Goal: Task Accomplishment & Management: Manage account settings

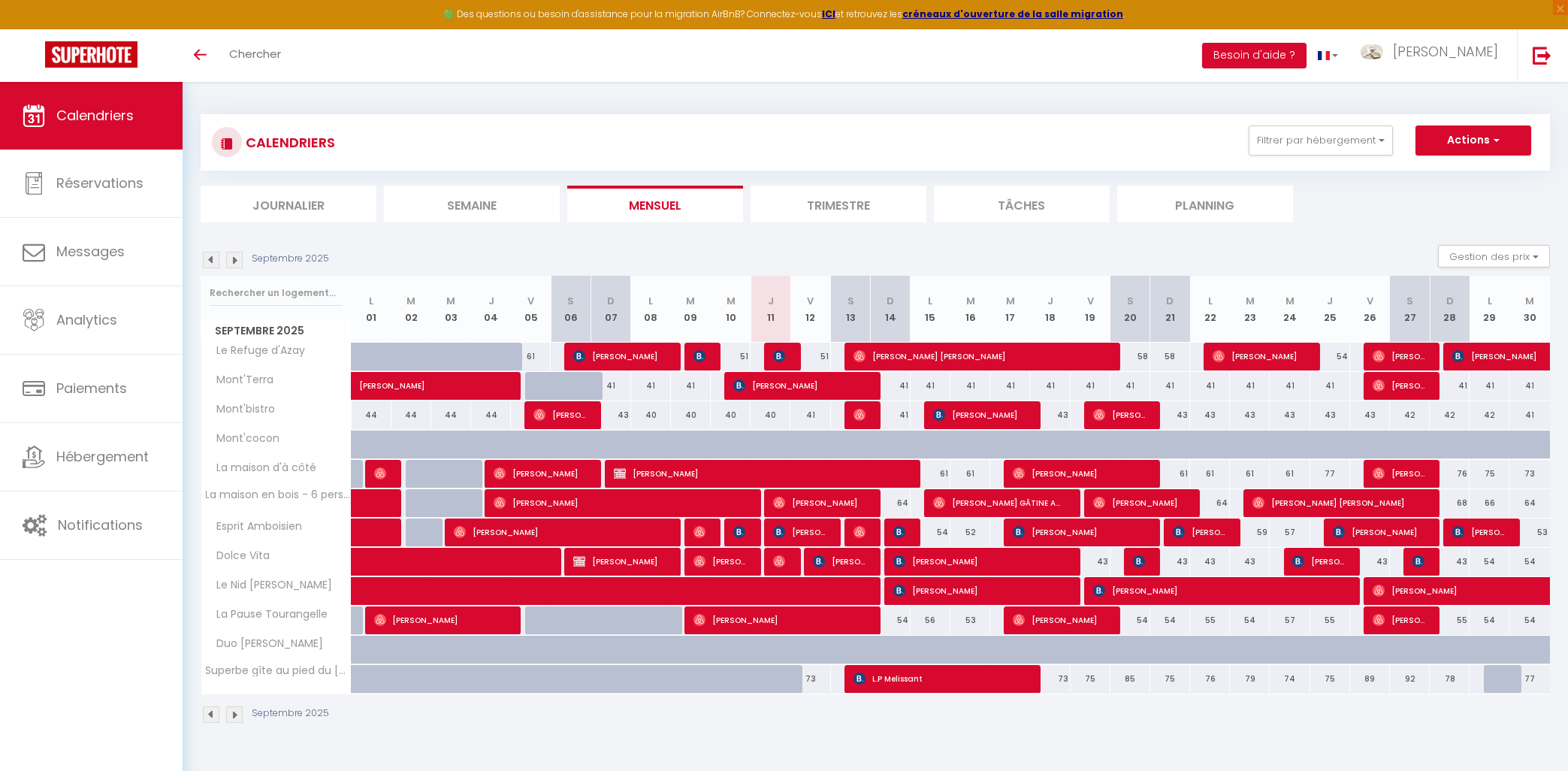
click at [887, 384] on div "41" at bounding box center [890, 386] width 40 height 28
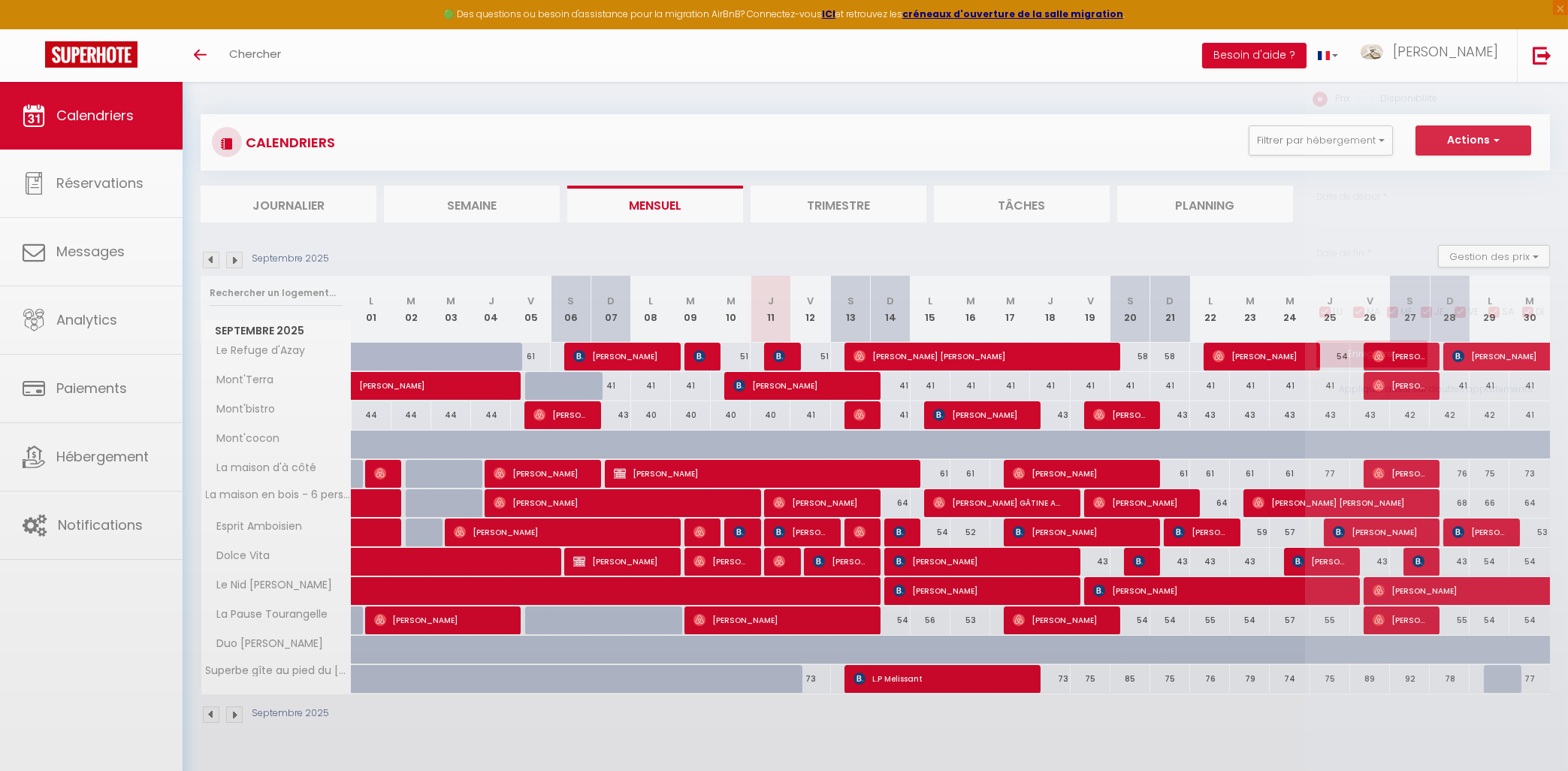
type input "41"
type input "Dim 14 Septembre 2025"
type input "Lun 15 Septembre 2025"
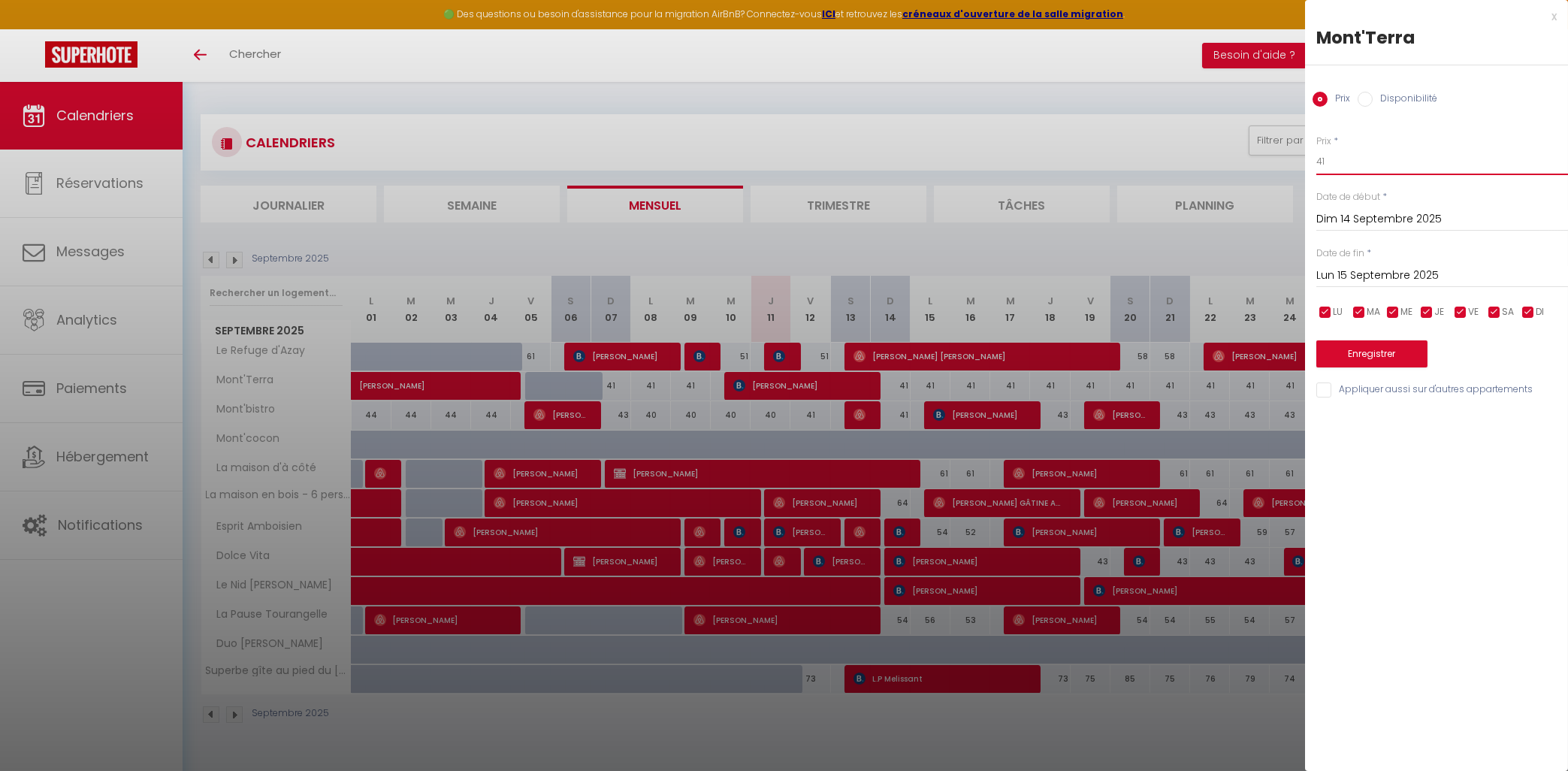
drag, startPoint x: 1345, startPoint y: 160, endPoint x: 1309, endPoint y: 156, distance: 36.2
click at [1316, 156] on input "41" at bounding box center [1442, 162] width 252 height 27
type input "39"
click at [1381, 278] on input "Lun 15 Septembre 2025" at bounding box center [1442, 276] width 252 height 20
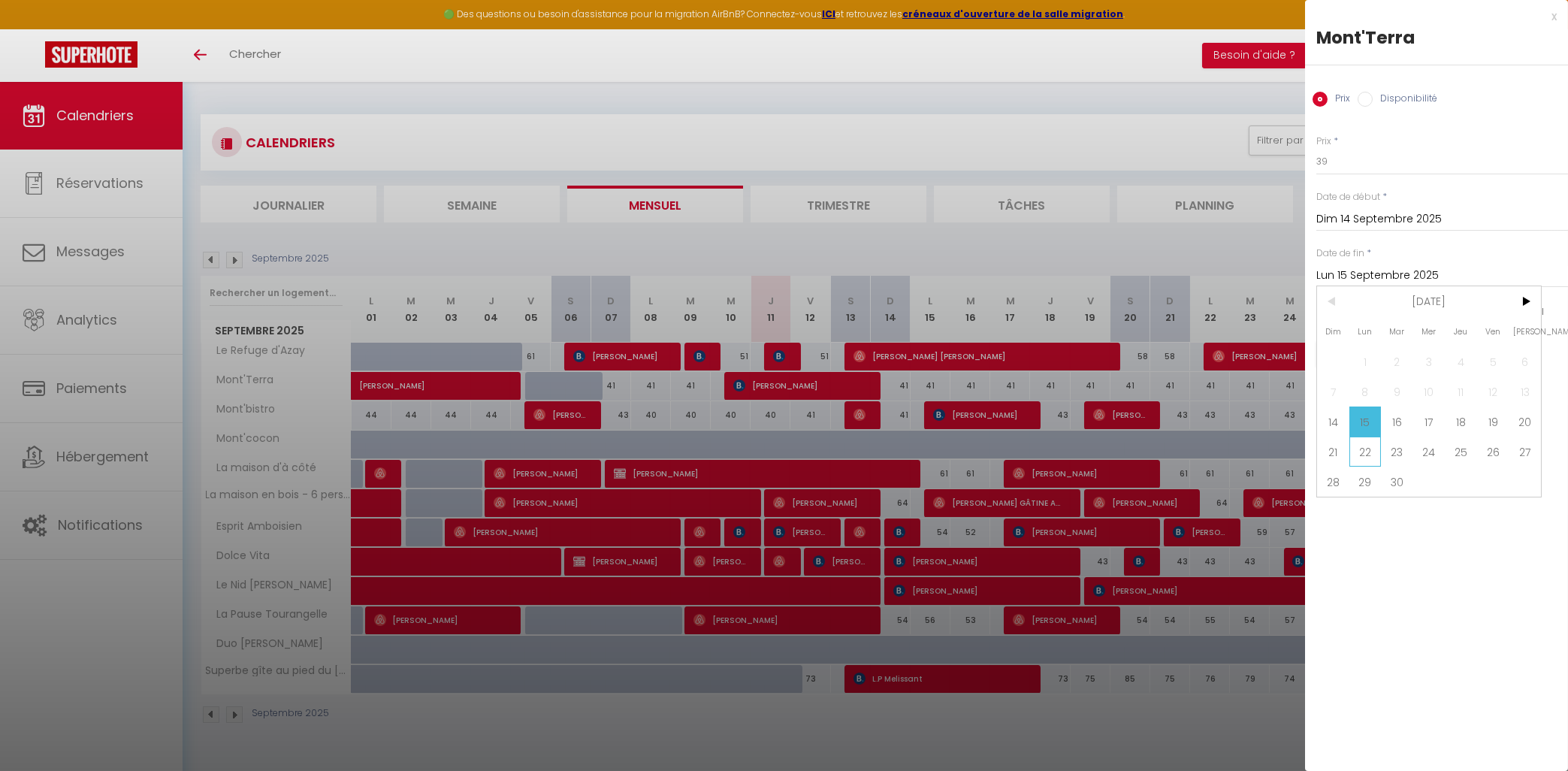
click at [1371, 455] on span "22" at bounding box center [1366, 452] width 32 height 30
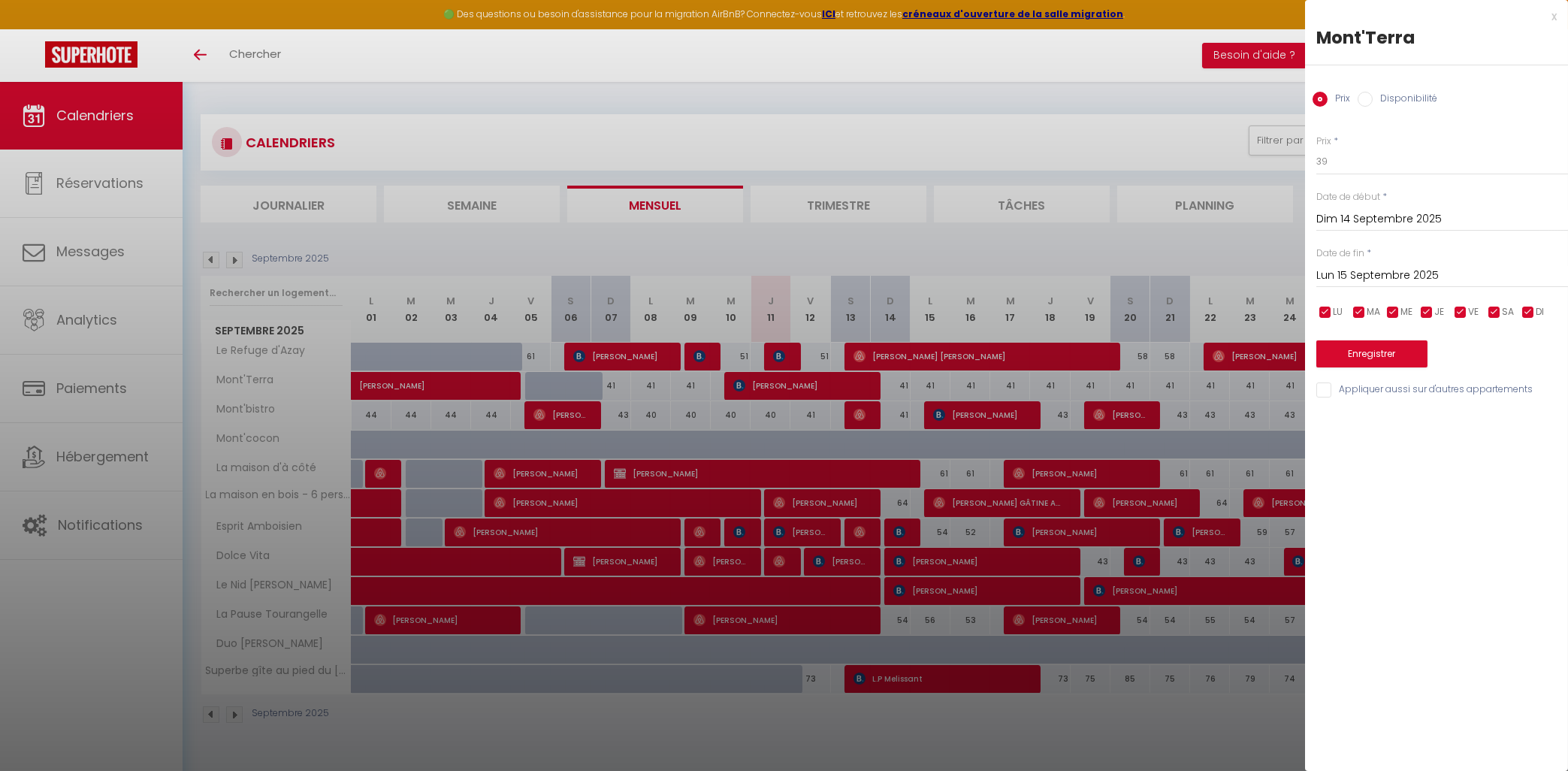
type input "Lun 22 Septembre 2025"
click at [1347, 347] on button "Enregistrer" at bounding box center [1372, 354] width 111 height 27
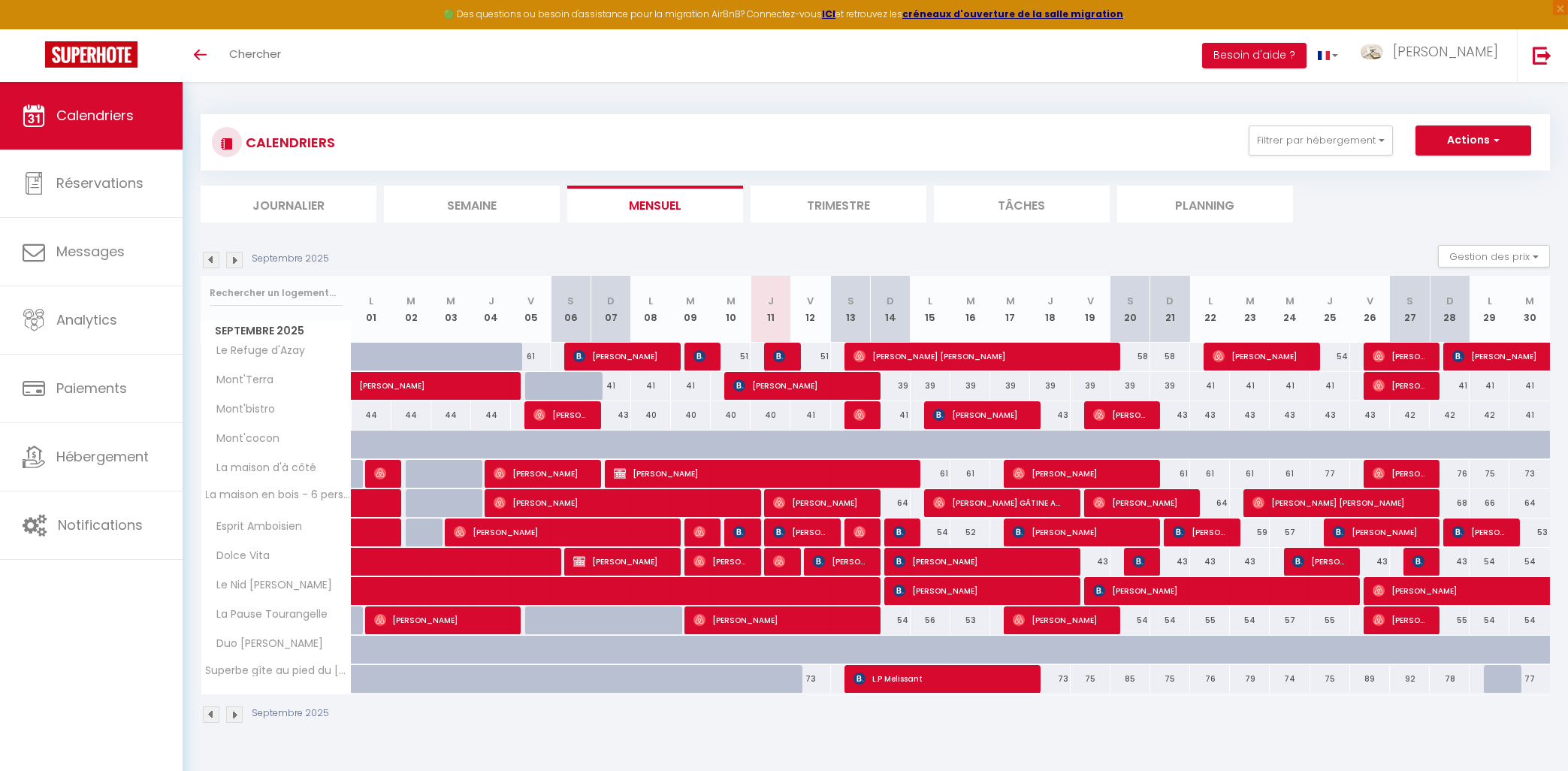
click at [1103, 566] on div "43" at bounding box center [1091, 561] width 40 height 28
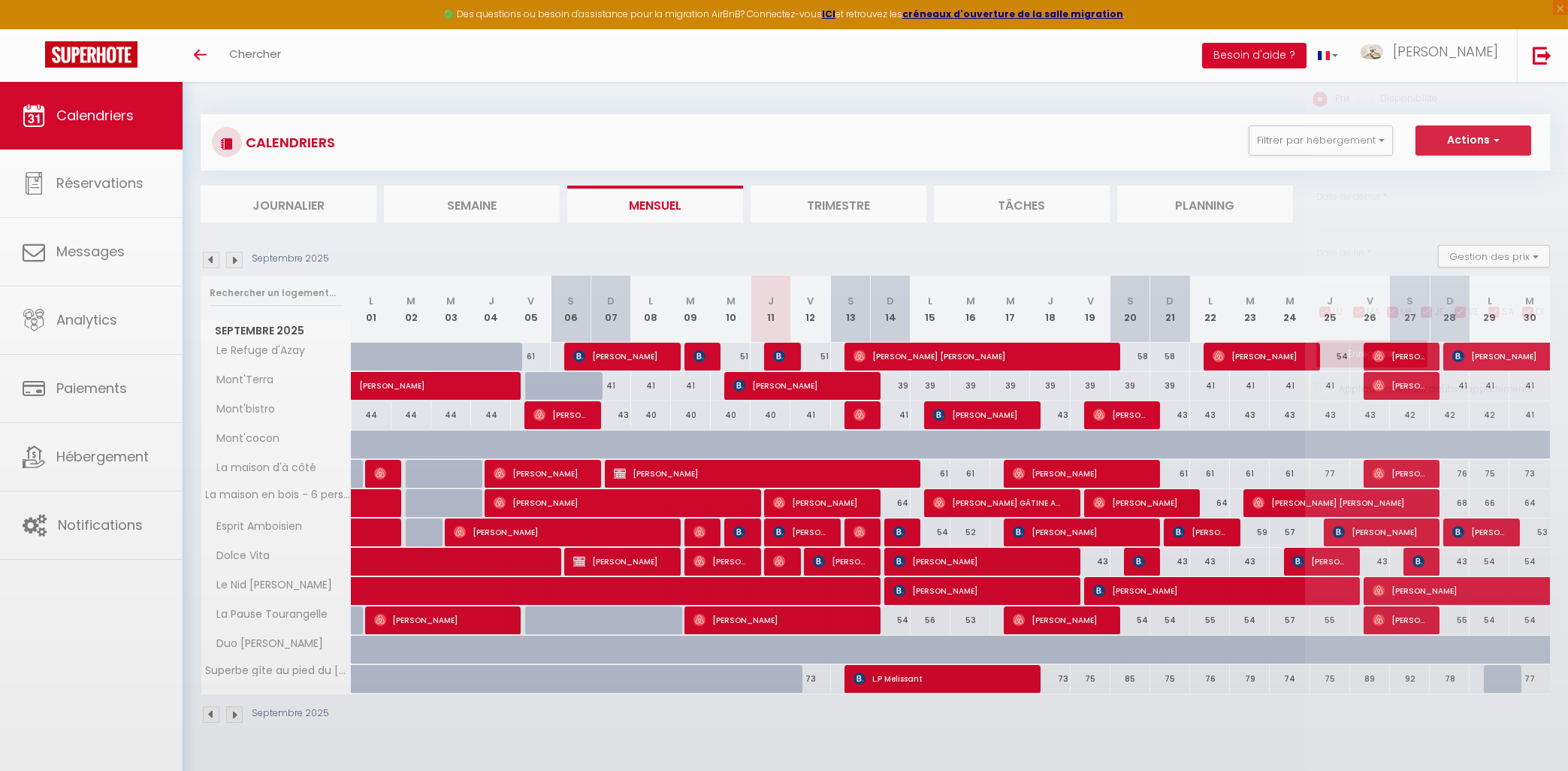
type input "43"
type input "Ven 19 Septembre 2025"
type input "Sam 20 Septembre 2025"
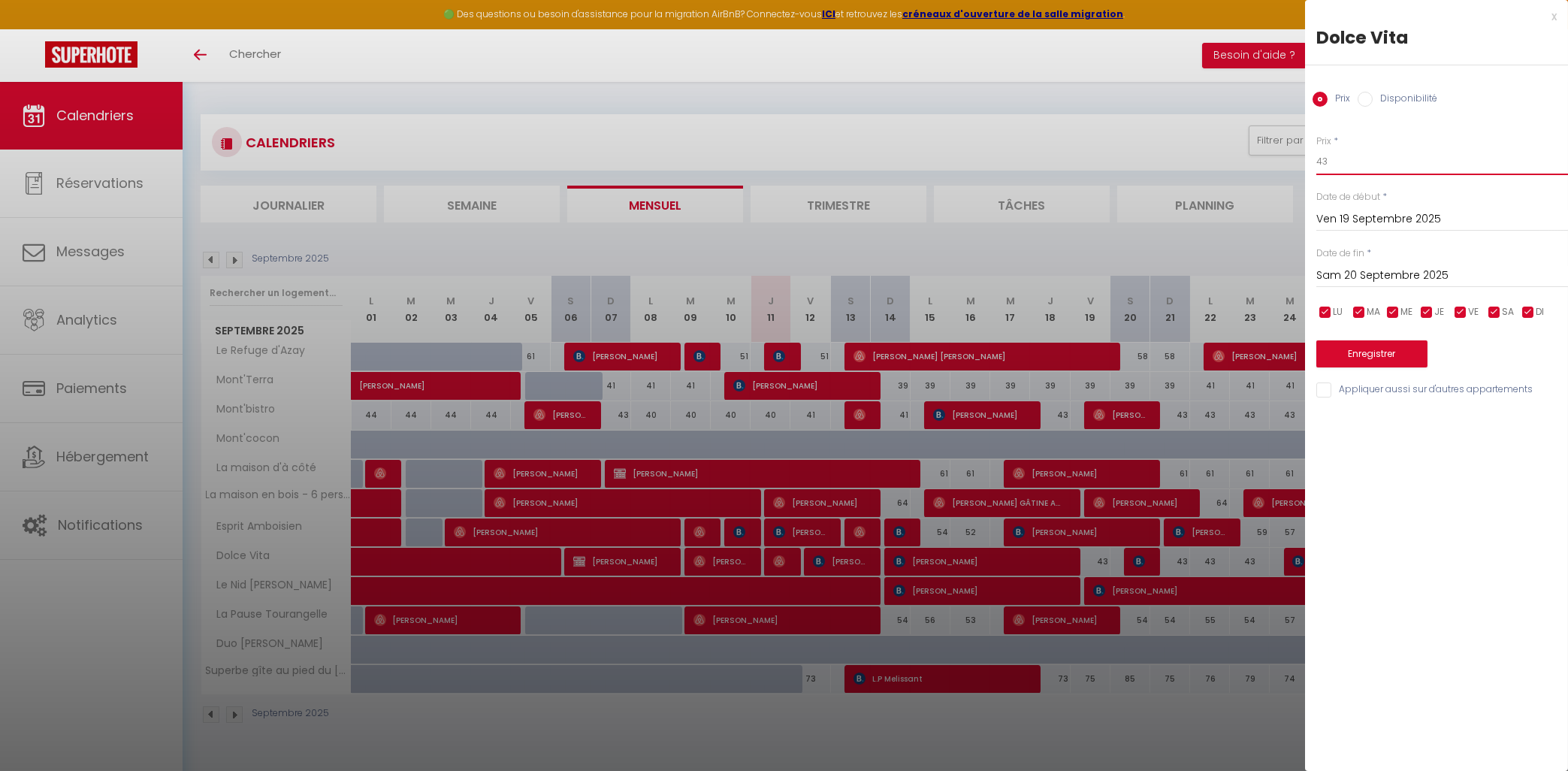
drag, startPoint x: 1342, startPoint y: 161, endPoint x: 1288, endPoint y: 163, distance: 54.0
click at [1316, 163] on input "43" at bounding box center [1442, 162] width 252 height 27
type input "39"
click at [1376, 352] on button "Enregistrer" at bounding box center [1372, 354] width 111 height 27
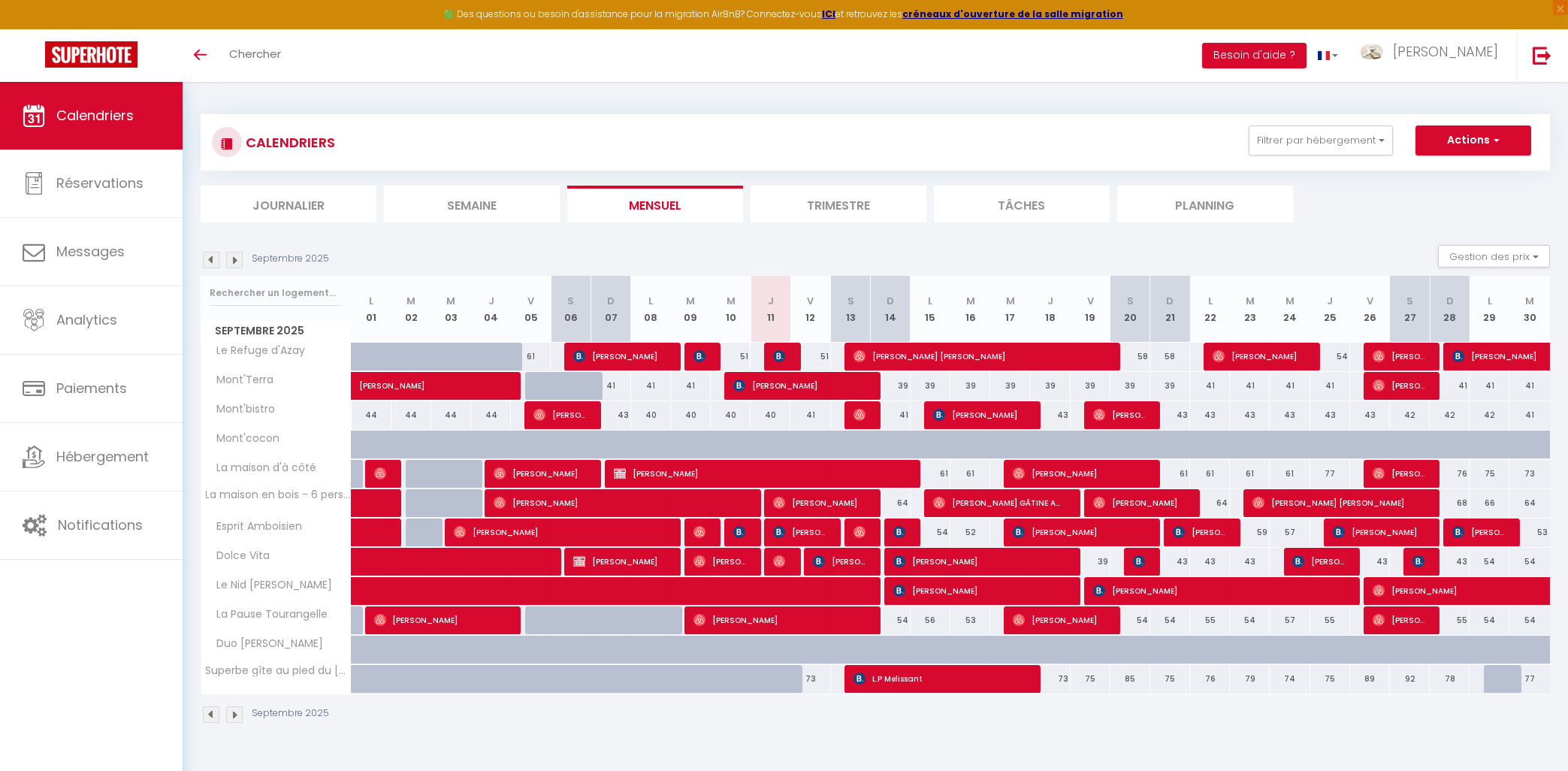
click at [236, 264] on img at bounding box center [235, 260] width 17 height 17
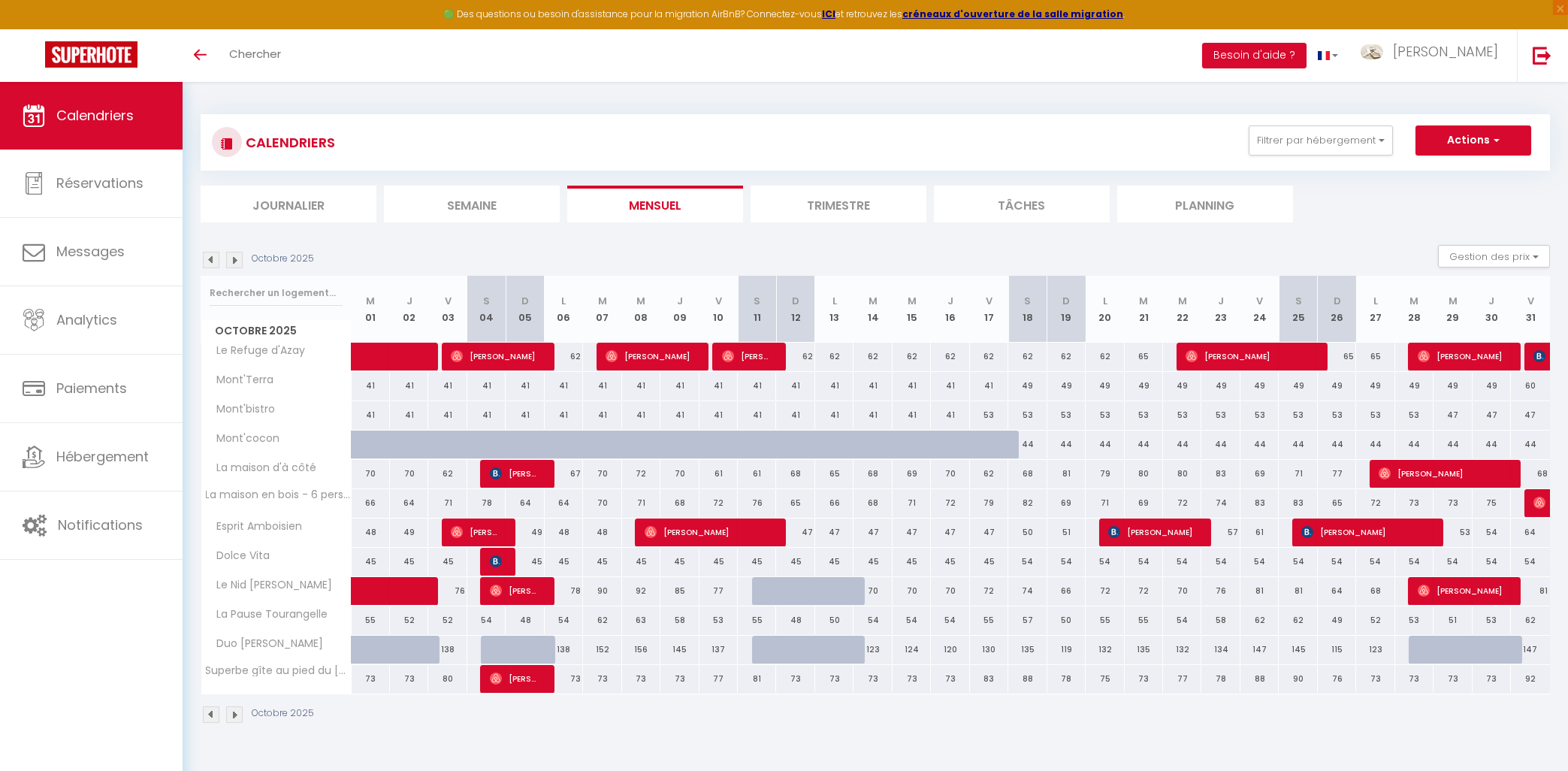
click at [210, 261] on img at bounding box center [210, 260] width 17 height 17
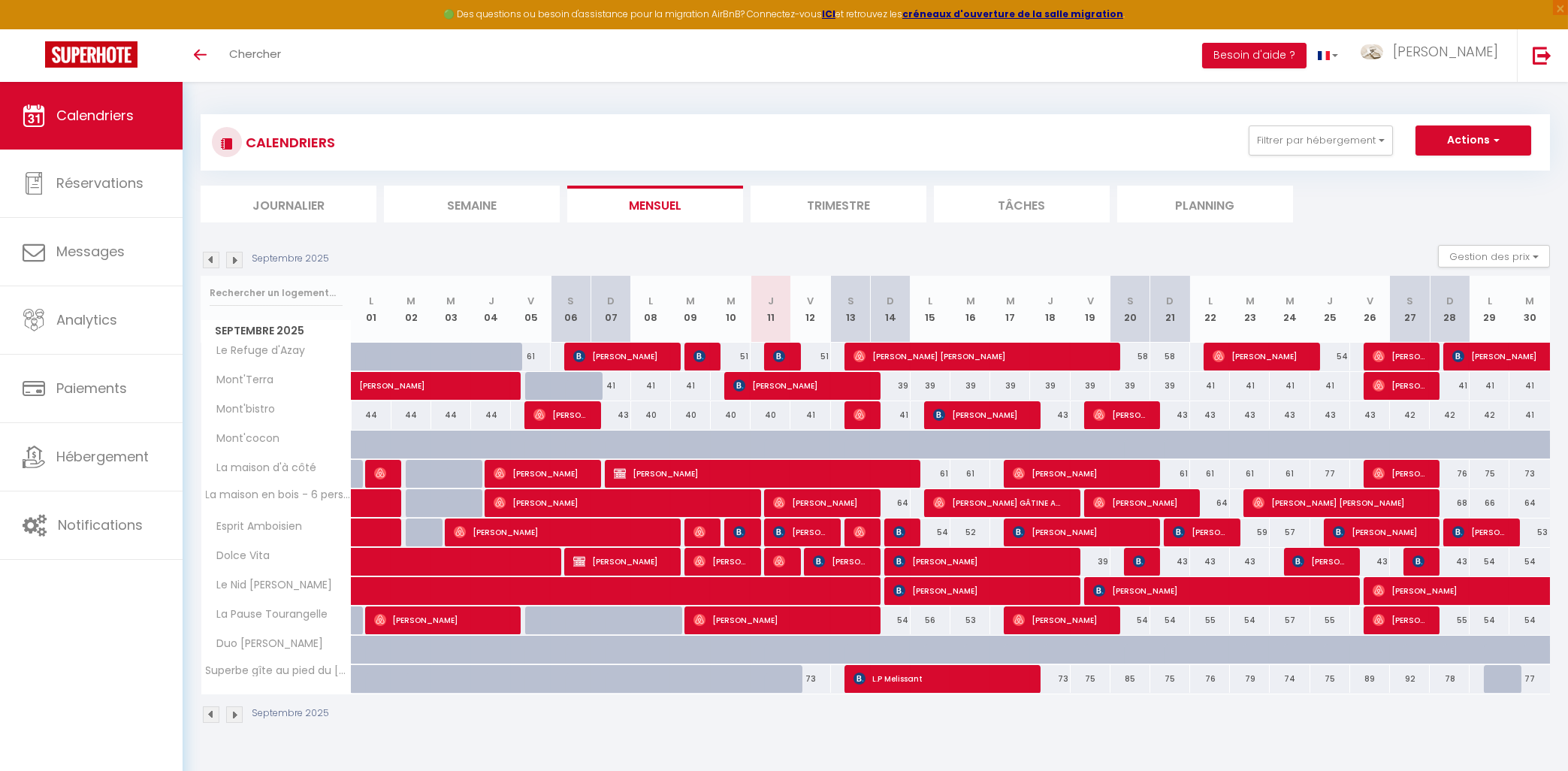
click at [1461, 566] on div "43" at bounding box center [1449, 561] width 40 height 28
type input "43"
type input "Dim 28 Septembre 2025"
type input "Lun 29 Septembre 2025"
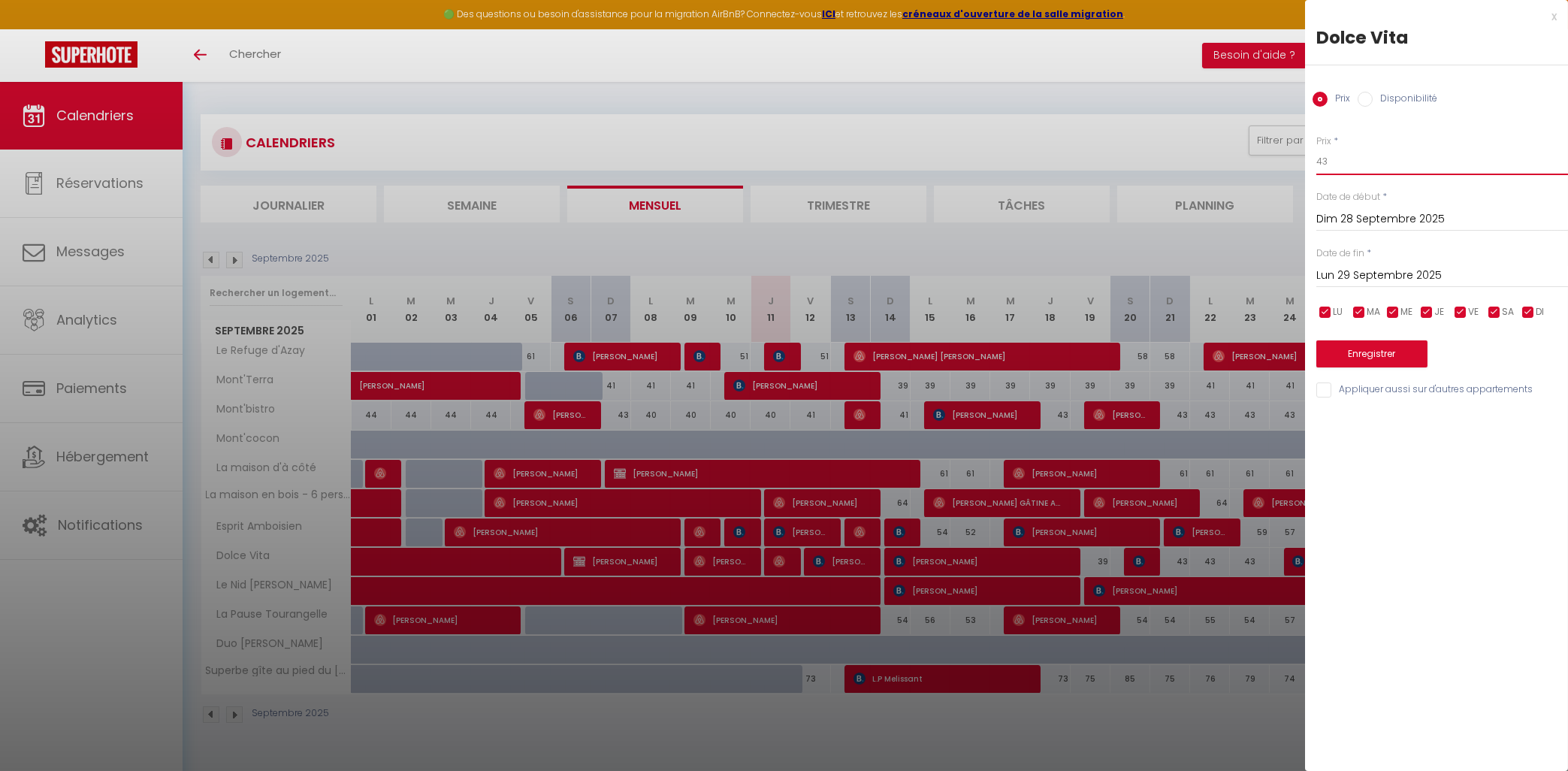
drag, startPoint x: 1334, startPoint y: 164, endPoint x: 1319, endPoint y: 163, distance: 15.0
click at [1319, 163] on input "43" at bounding box center [1442, 162] width 252 height 27
type input "42"
click at [1380, 284] on input "Lun 29 Septembre 2025" at bounding box center [1442, 276] width 252 height 20
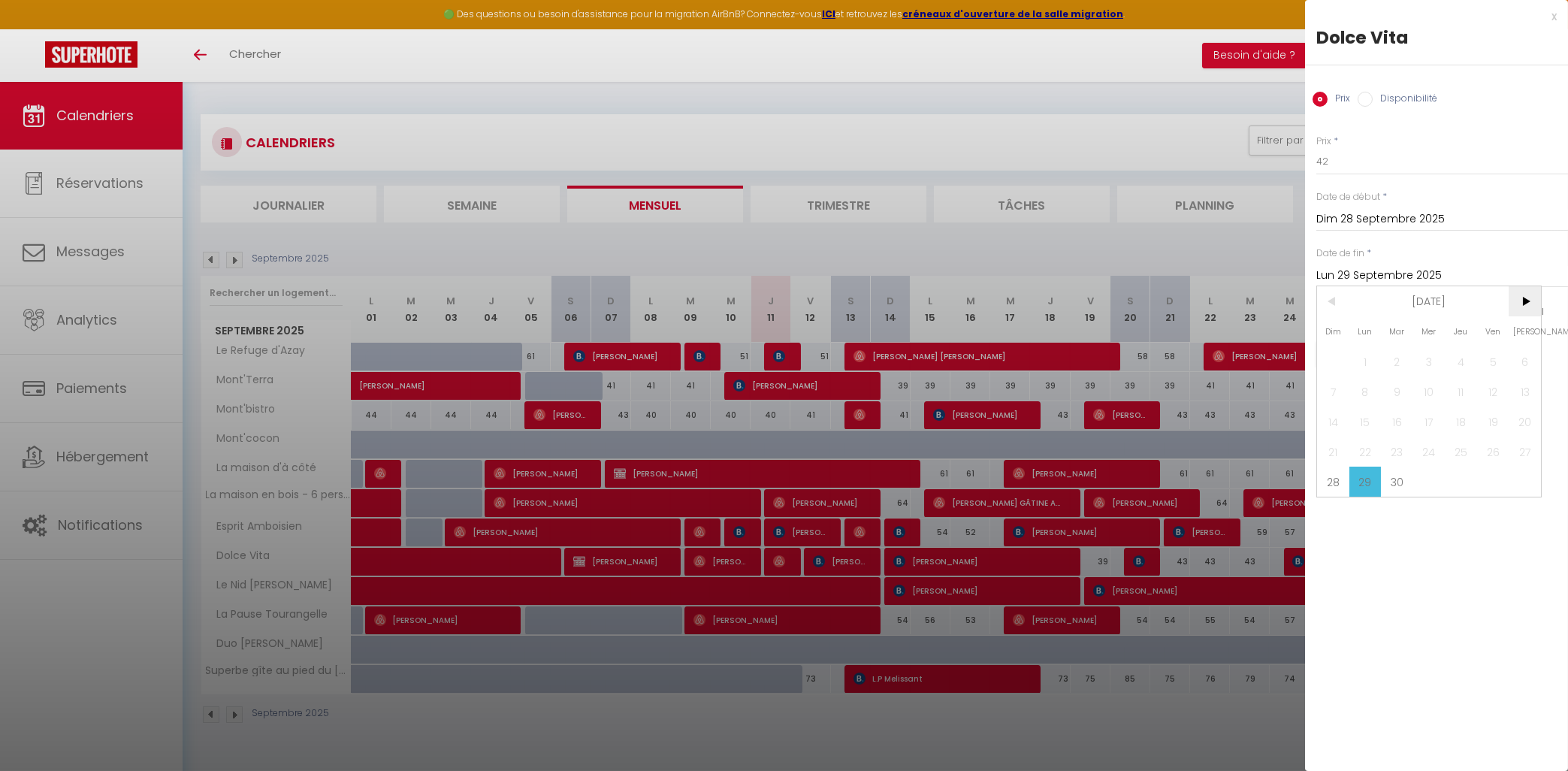
click at [1533, 305] on span ">" at bounding box center [1525, 302] width 32 height 30
click at [1495, 364] on span "3" at bounding box center [1493, 361] width 32 height 30
type input "Ven 03 Octobre 2025"
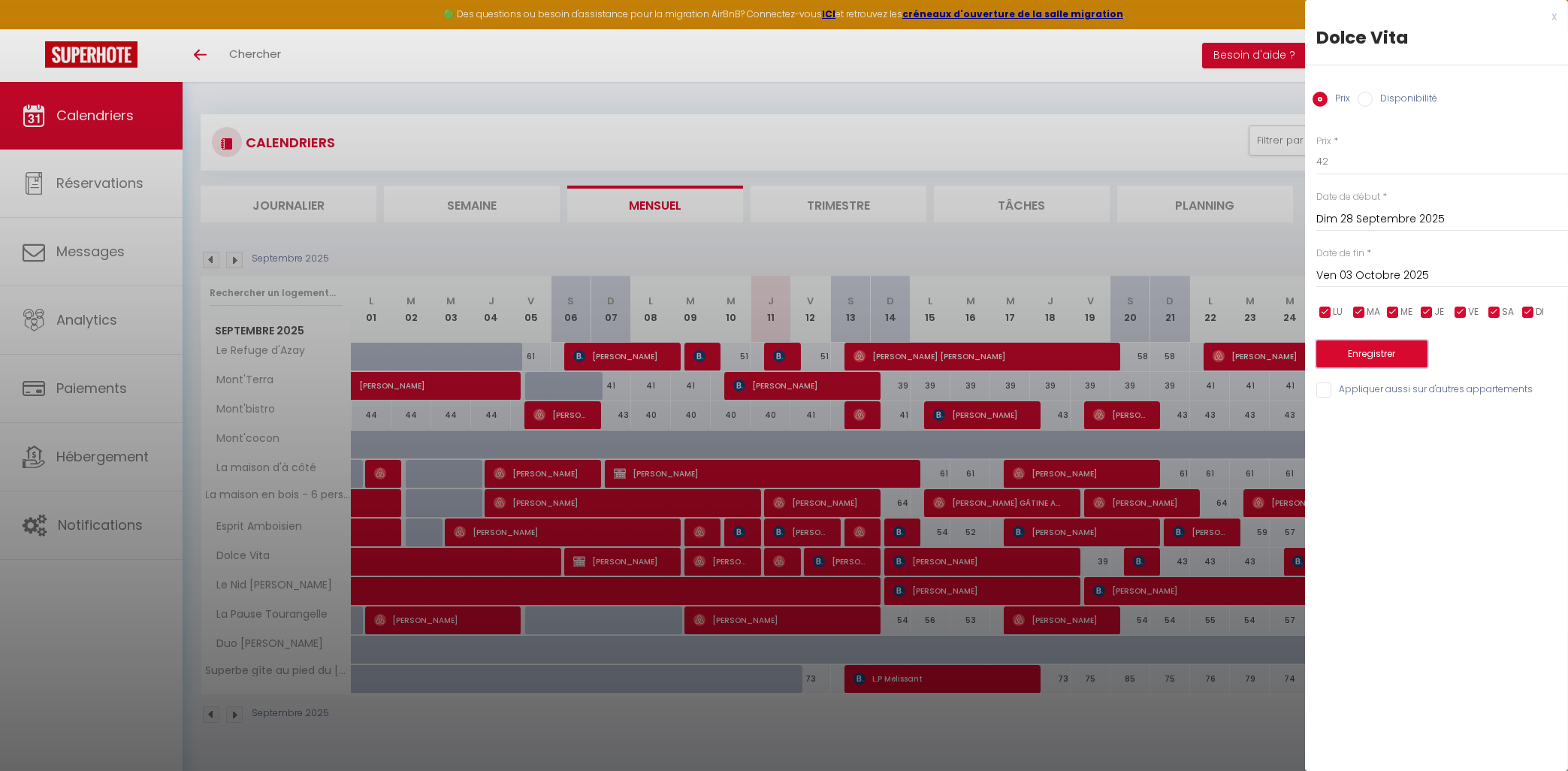
click at [1360, 347] on button "Enregistrer" at bounding box center [1372, 354] width 111 height 27
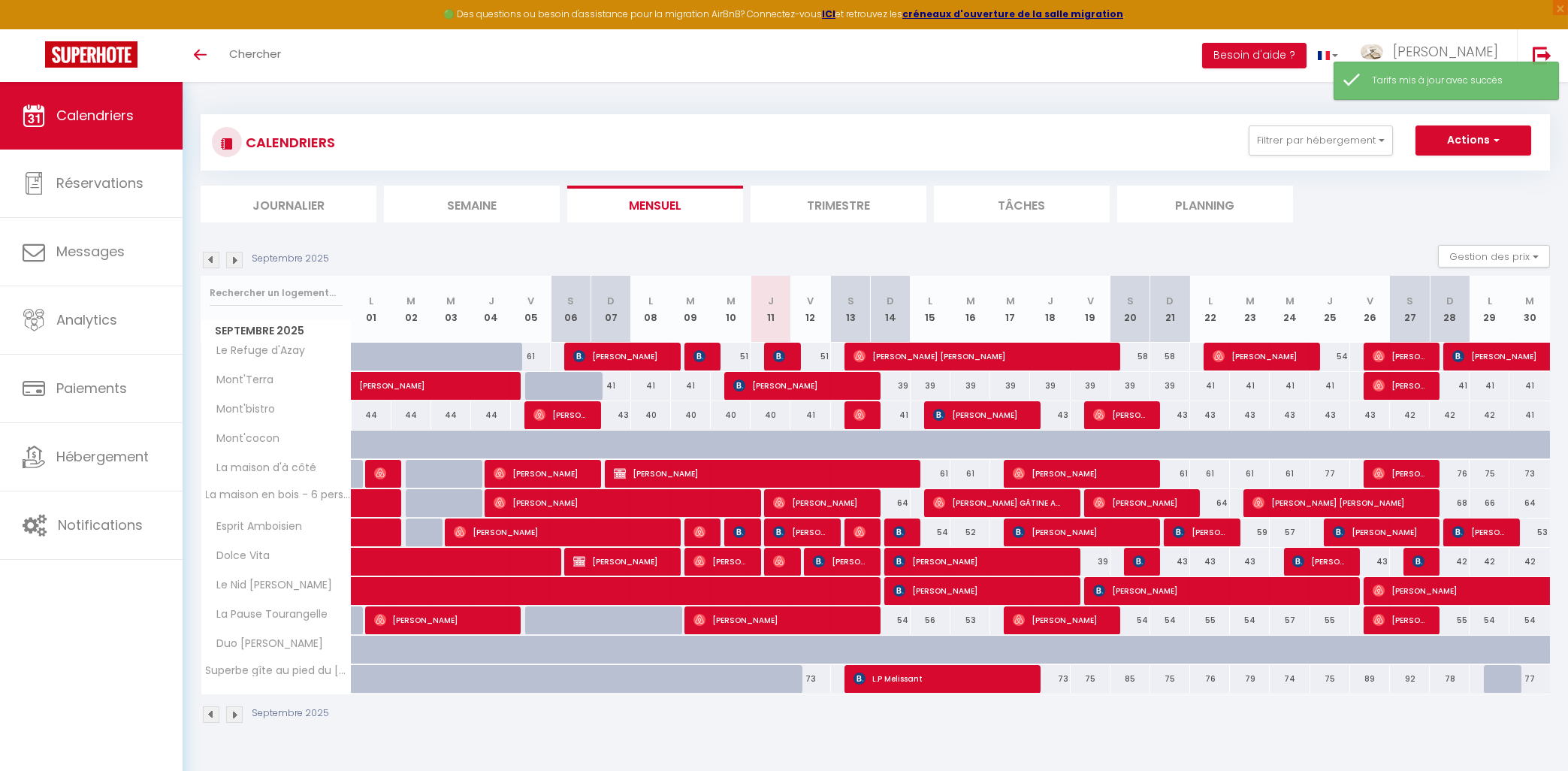
click at [236, 259] on img at bounding box center [235, 260] width 17 height 17
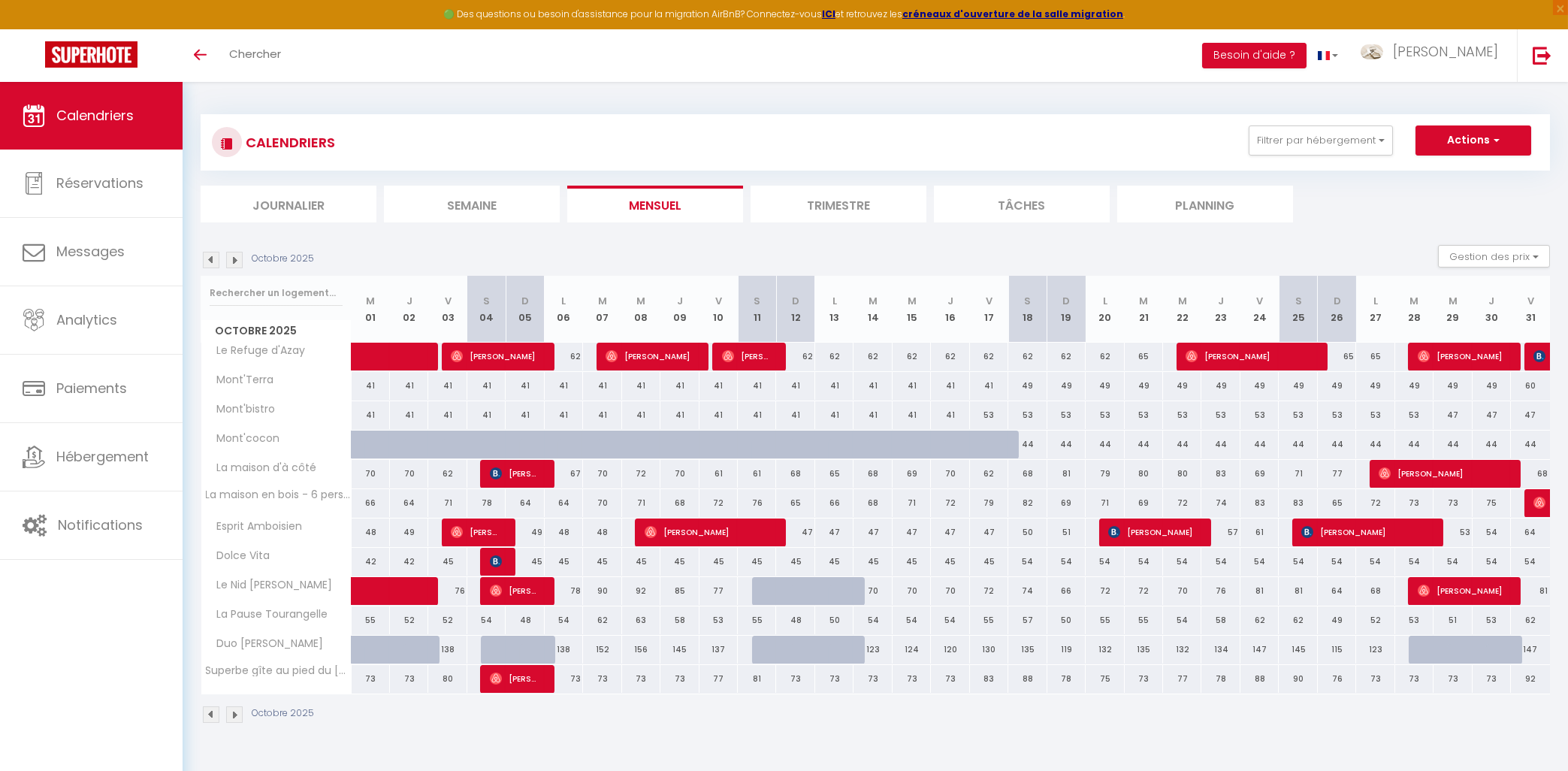
click at [1017, 560] on div "54" at bounding box center [1027, 561] width 38 height 28
type input "54"
type input "[PERSON_NAME] 18 Octobre 2025"
type input "Dim 19 Octobre 2025"
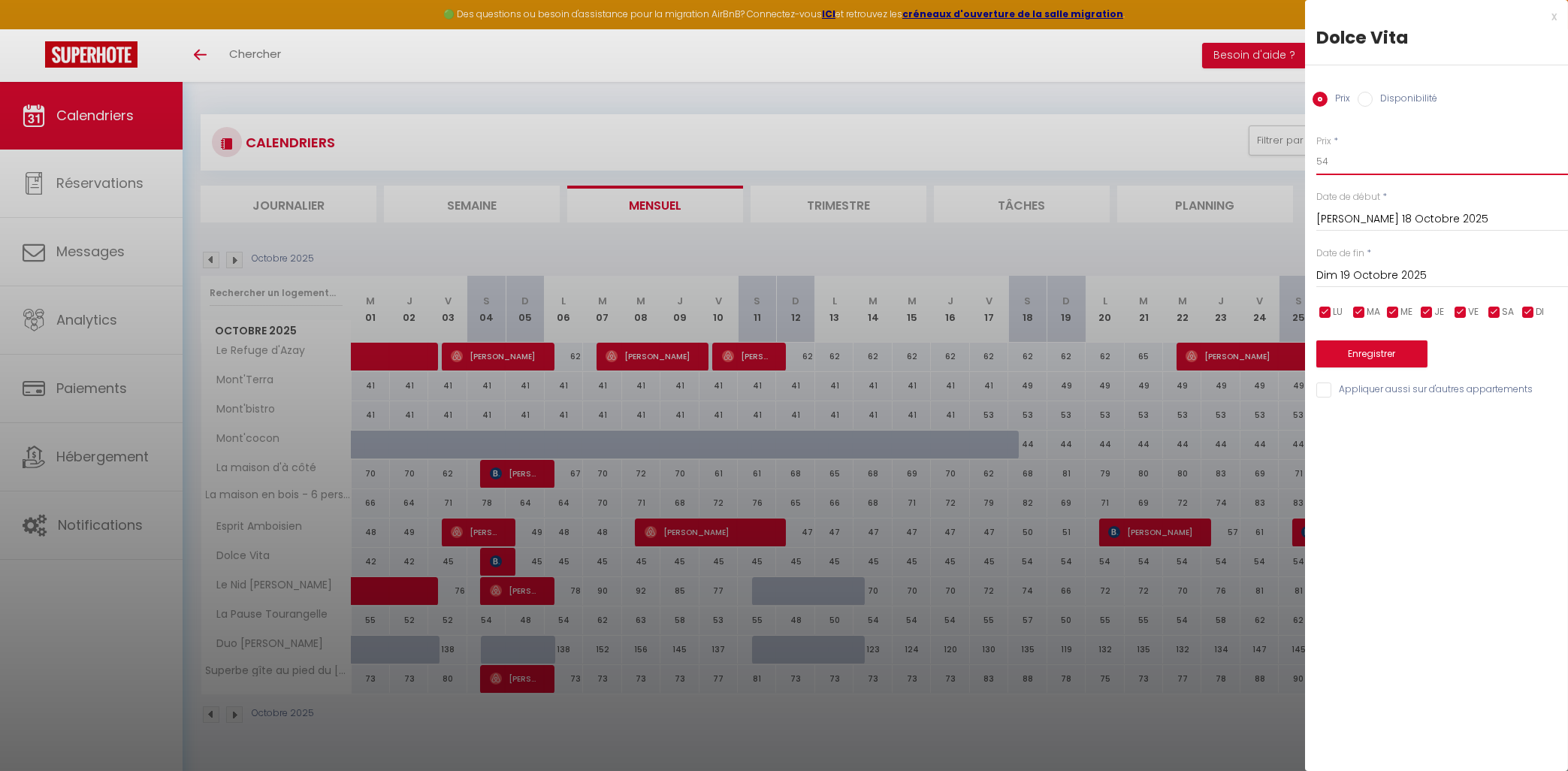
drag, startPoint x: 1333, startPoint y: 166, endPoint x: 1322, endPoint y: 163, distance: 11.4
click at [1322, 163] on input "54" at bounding box center [1442, 162] width 252 height 27
type input "51"
click at [1349, 275] on input "Dim 19 Octobre 2025" at bounding box center [1442, 276] width 252 height 20
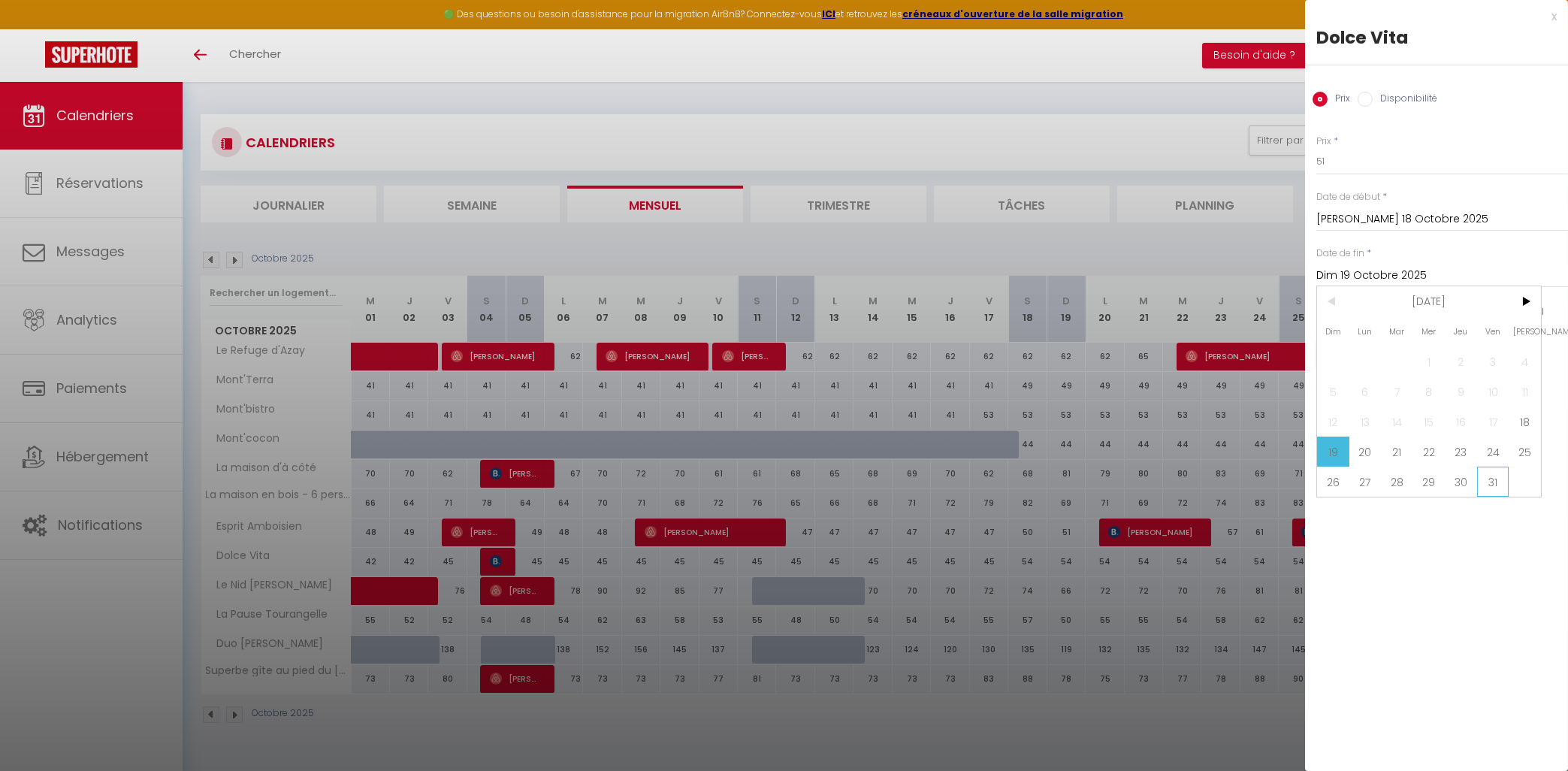
click at [1498, 492] on span "31" at bounding box center [1493, 482] width 32 height 30
type input "Ven 31 Octobre 2025"
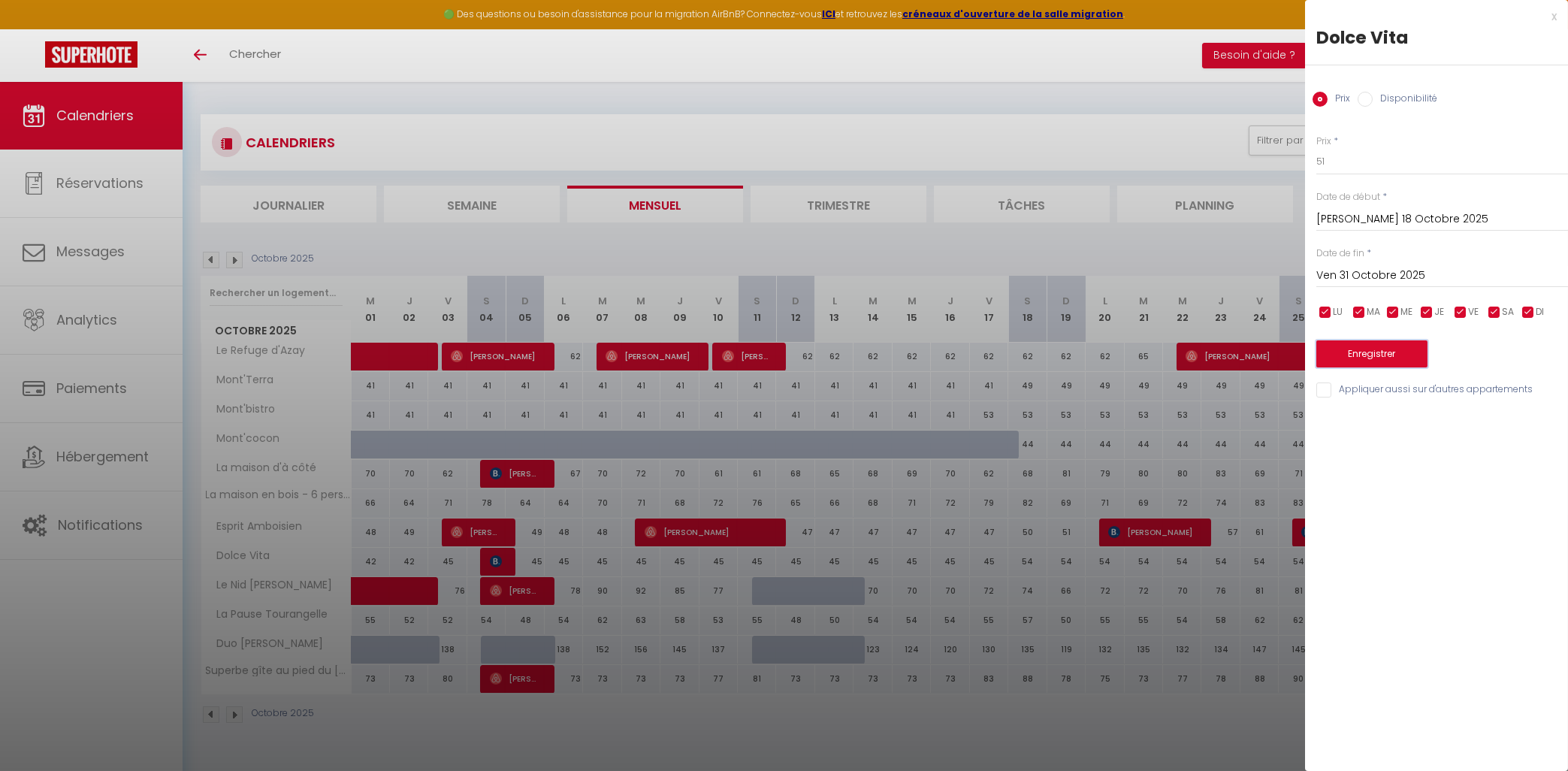
click at [1399, 355] on button "Enregistrer" at bounding box center [1372, 354] width 111 height 27
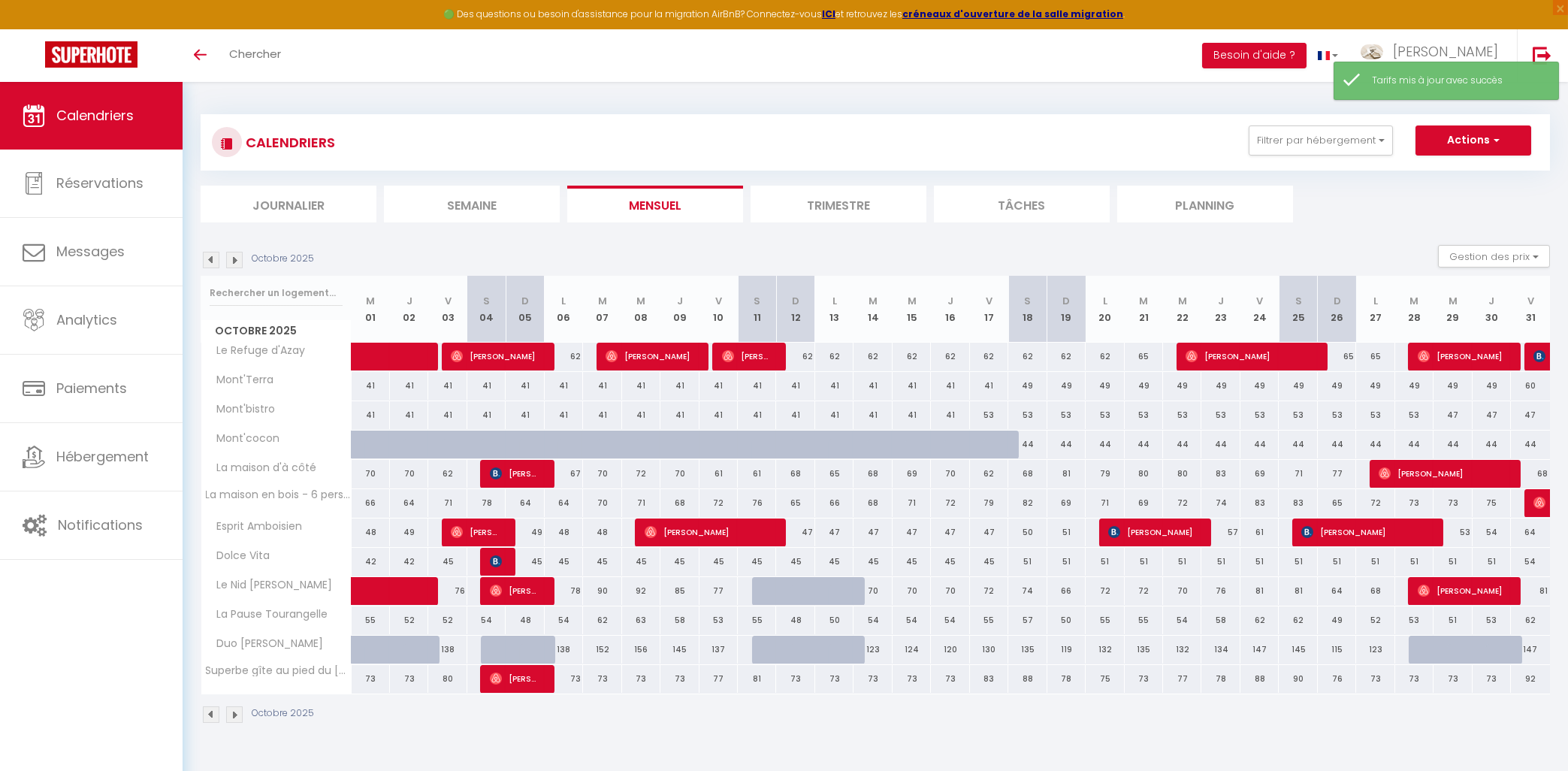
click at [237, 265] on img at bounding box center [235, 260] width 17 height 17
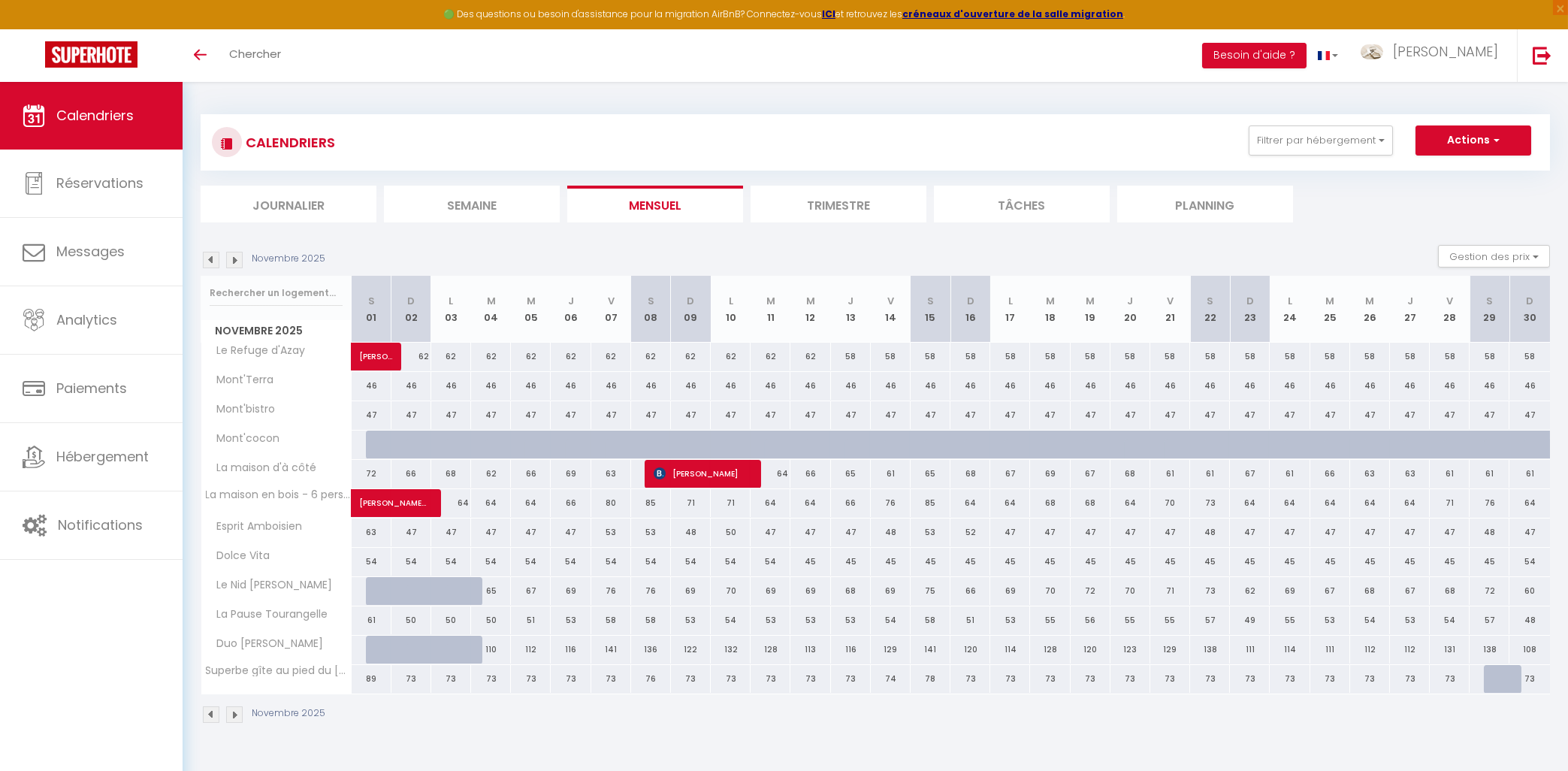
click at [357, 564] on div "54" at bounding box center [371, 561] width 40 height 28
type input "54"
type input "[PERSON_NAME] 01 Novembre 2025"
type input "Dim 02 Novembre 2025"
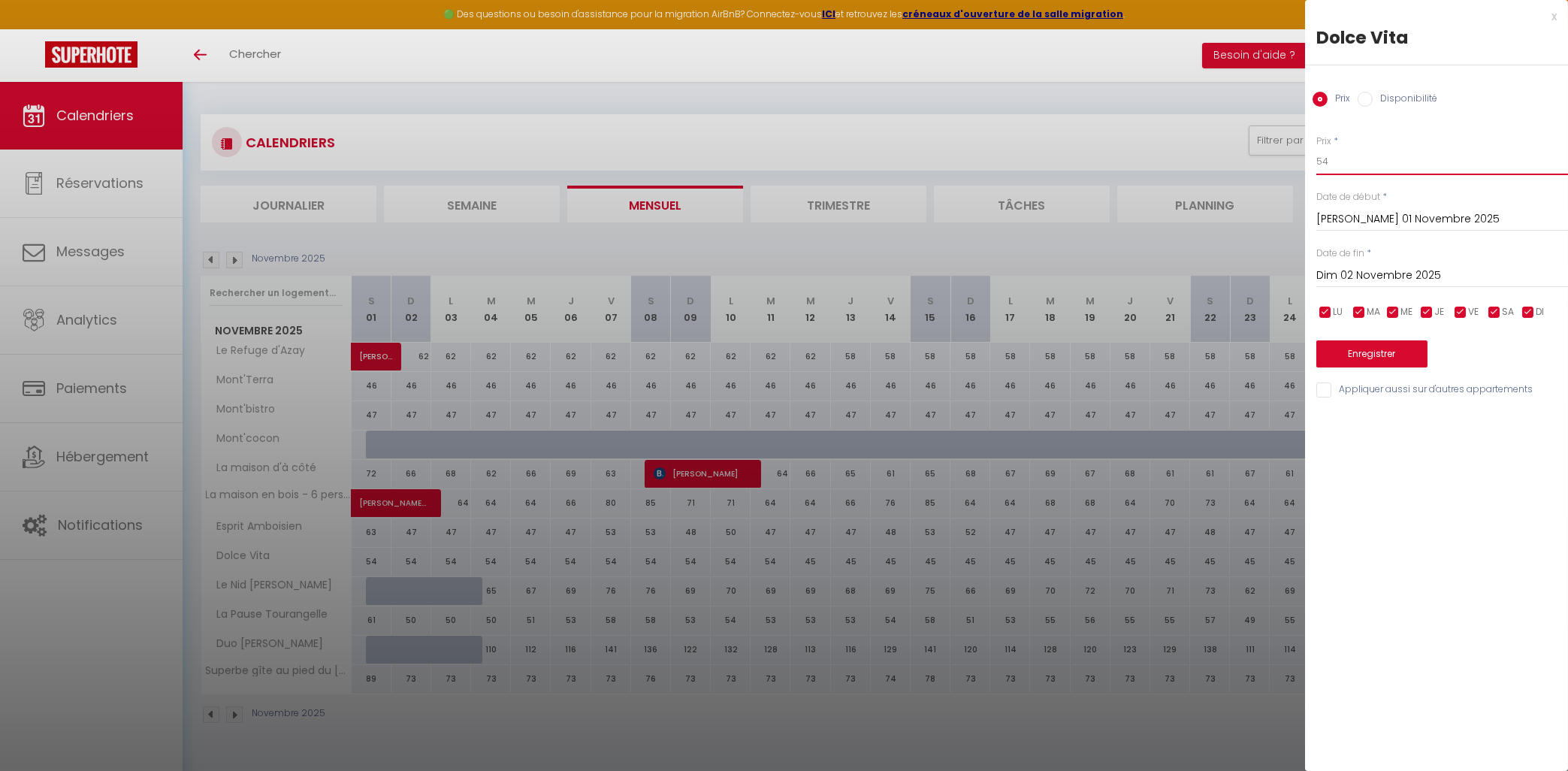
click at [1325, 164] on input "54" at bounding box center [1442, 162] width 252 height 27
type input "51"
click at [1376, 267] on input "Dim 02 Novembre 2025" at bounding box center [1442, 276] width 252 height 20
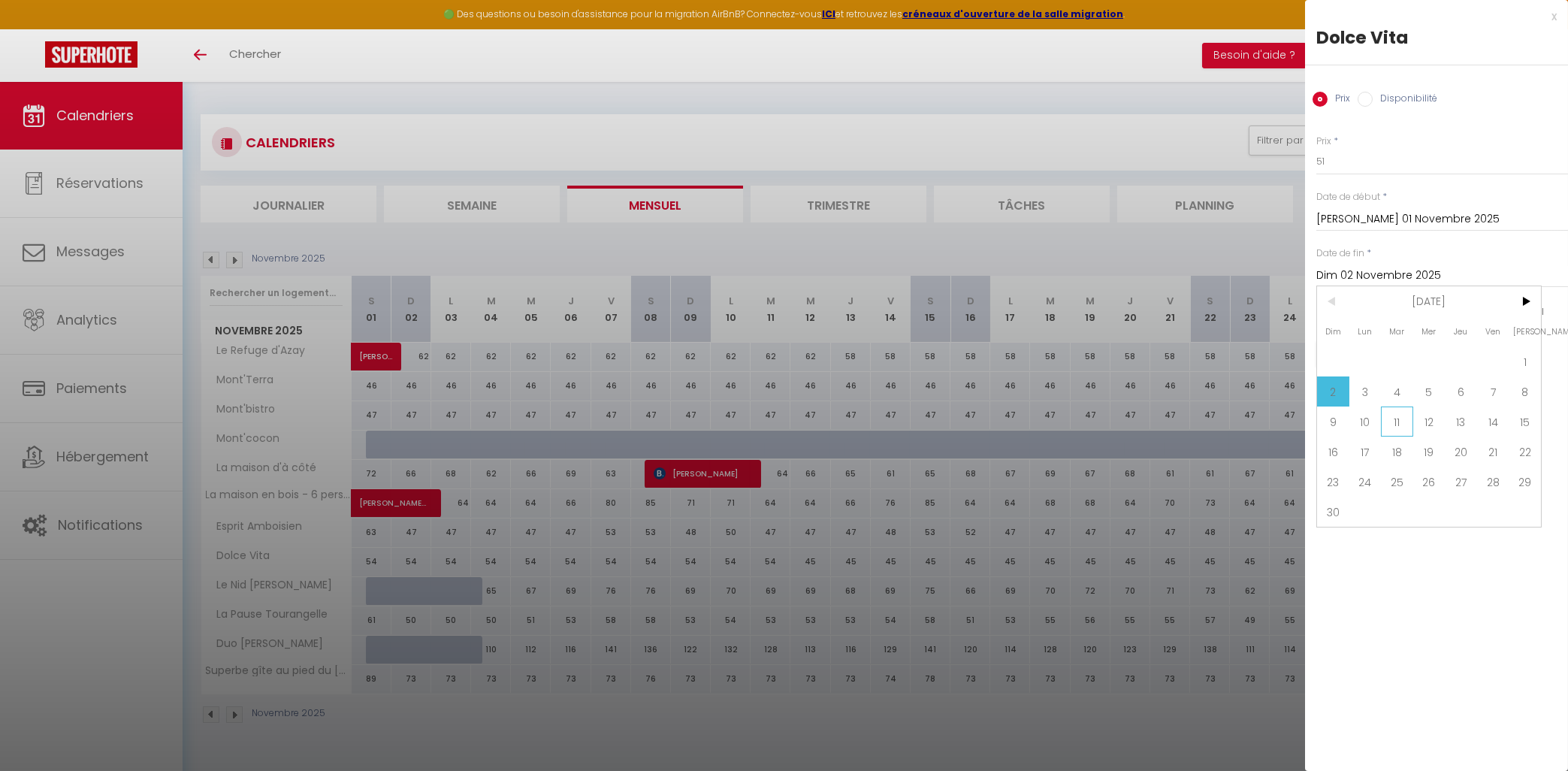
click at [1405, 431] on span "11" at bounding box center [1397, 422] width 32 height 30
type input "[DATE] Novembre 2025"
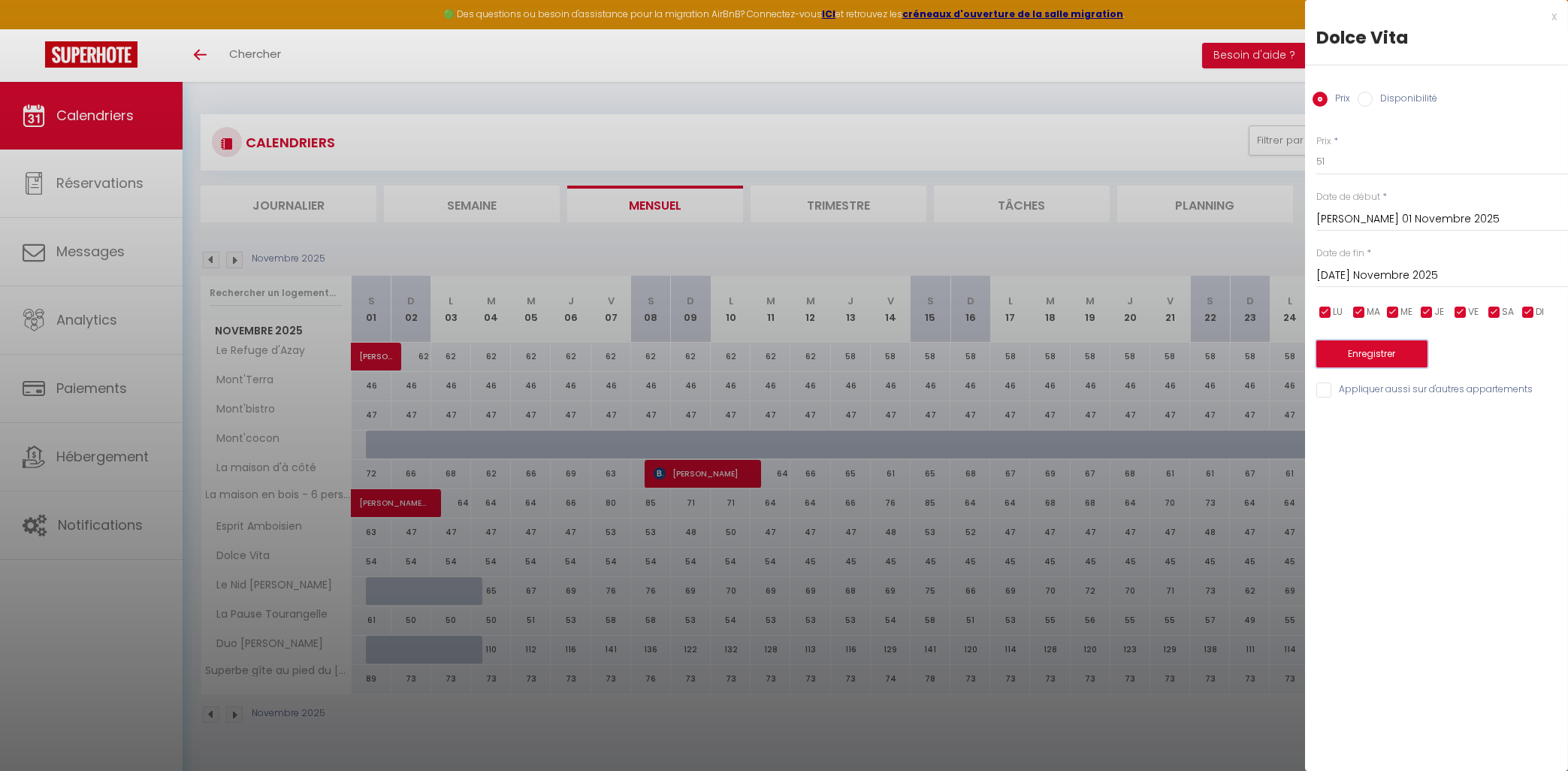
click at [1383, 352] on button "Enregistrer" at bounding box center [1372, 354] width 111 height 27
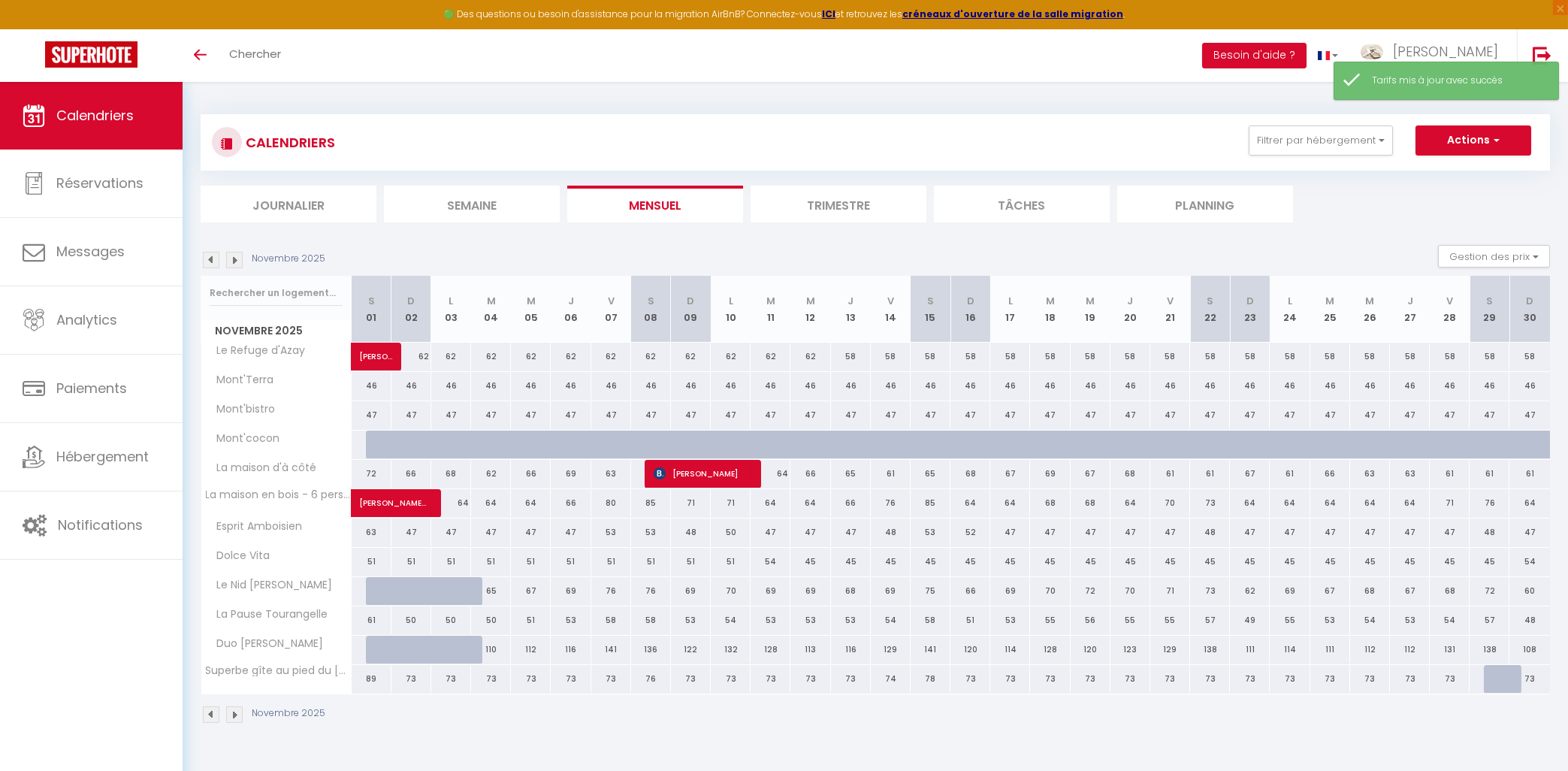
click at [203, 257] on img at bounding box center [210, 260] width 17 height 17
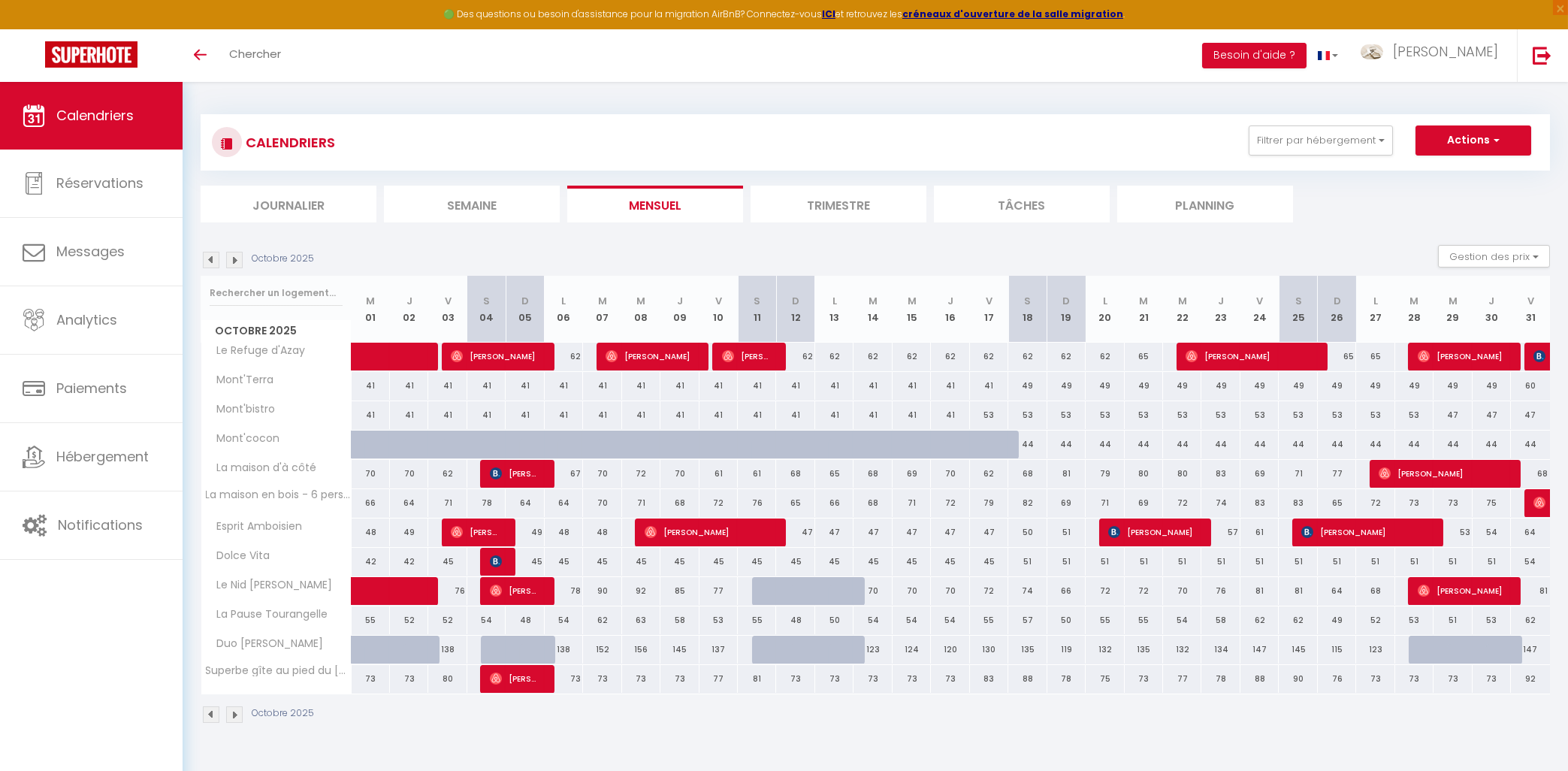
click at [209, 257] on img at bounding box center [210, 260] width 17 height 17
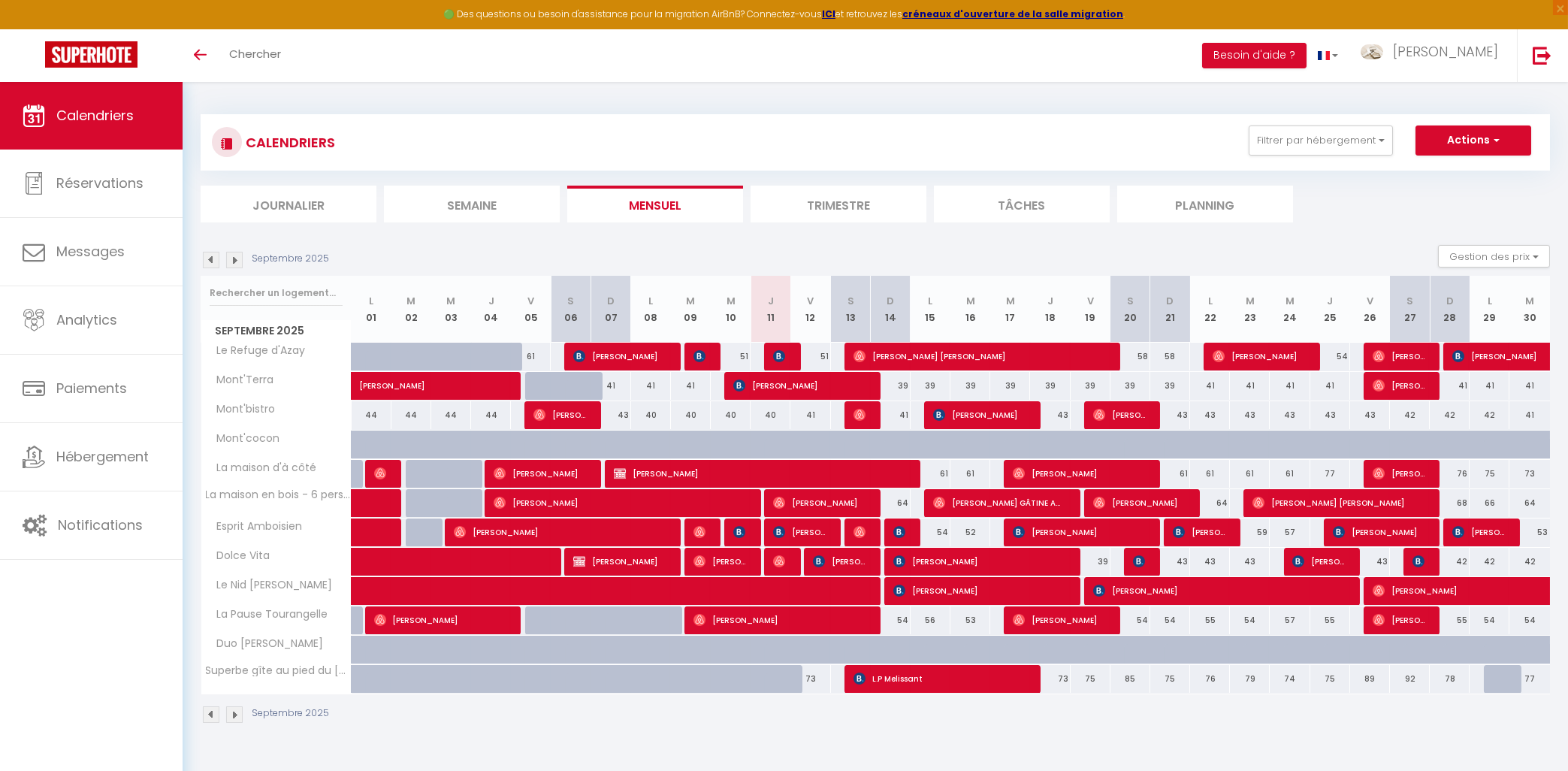
click at [821, 361] on div "51" at bounding box center [810, 356] width 40 height 28
type input "51"
type input "Ven 12 Septembre 2025"
type input "Sam 13 Septembre 2025"
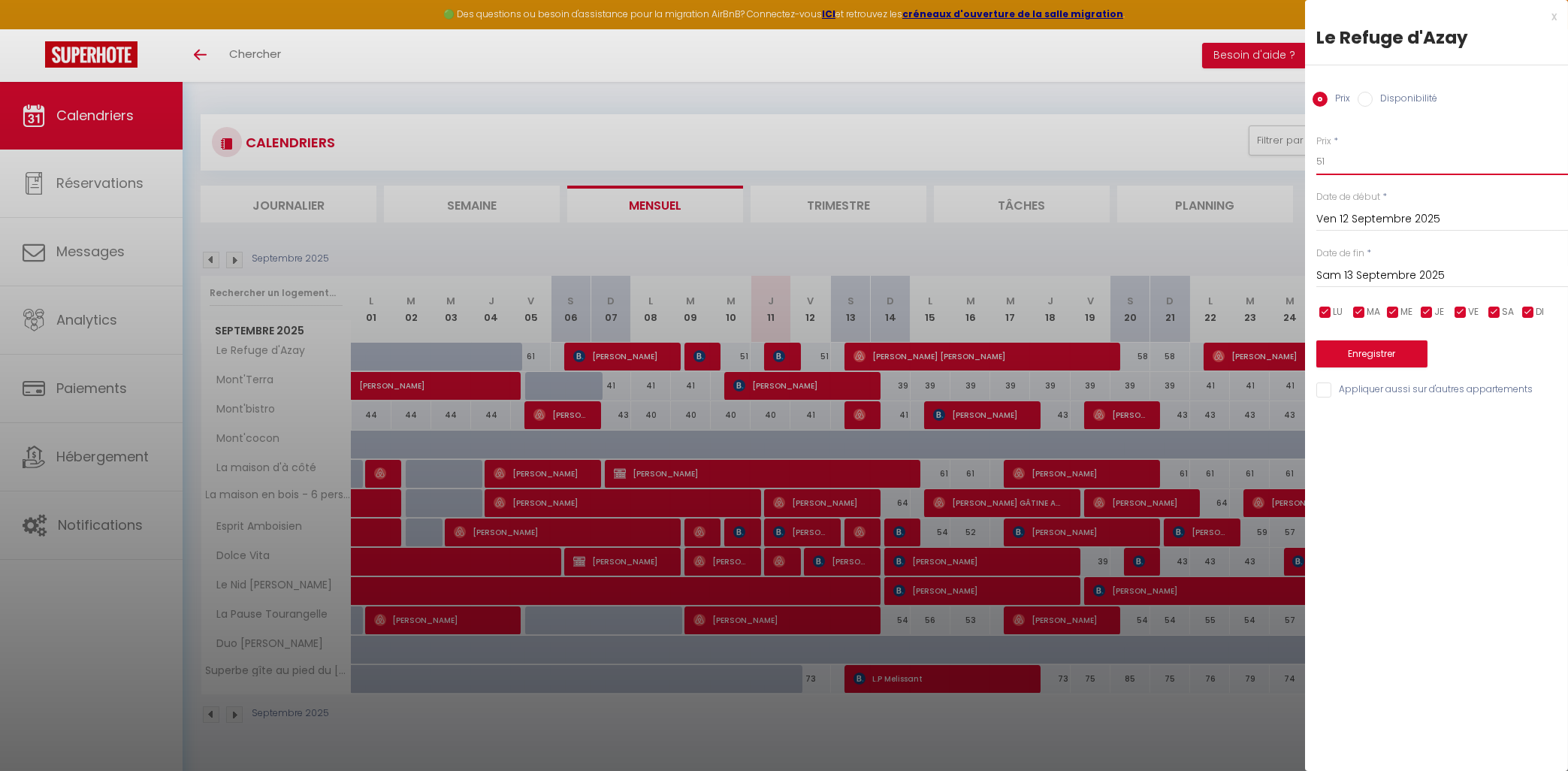
drag, startPoint x: 1358, startPoint y: 157, endPoint x: 1290, endPoint y: 164, distance: 68.4
click at [1316, 164] on input "51" at bounding box center [1442, 162] width 252 height 27
type input "45"
click at [1373, 360] on button "Enregistrer" at bounding box center [1372, 354] width 111 height 27
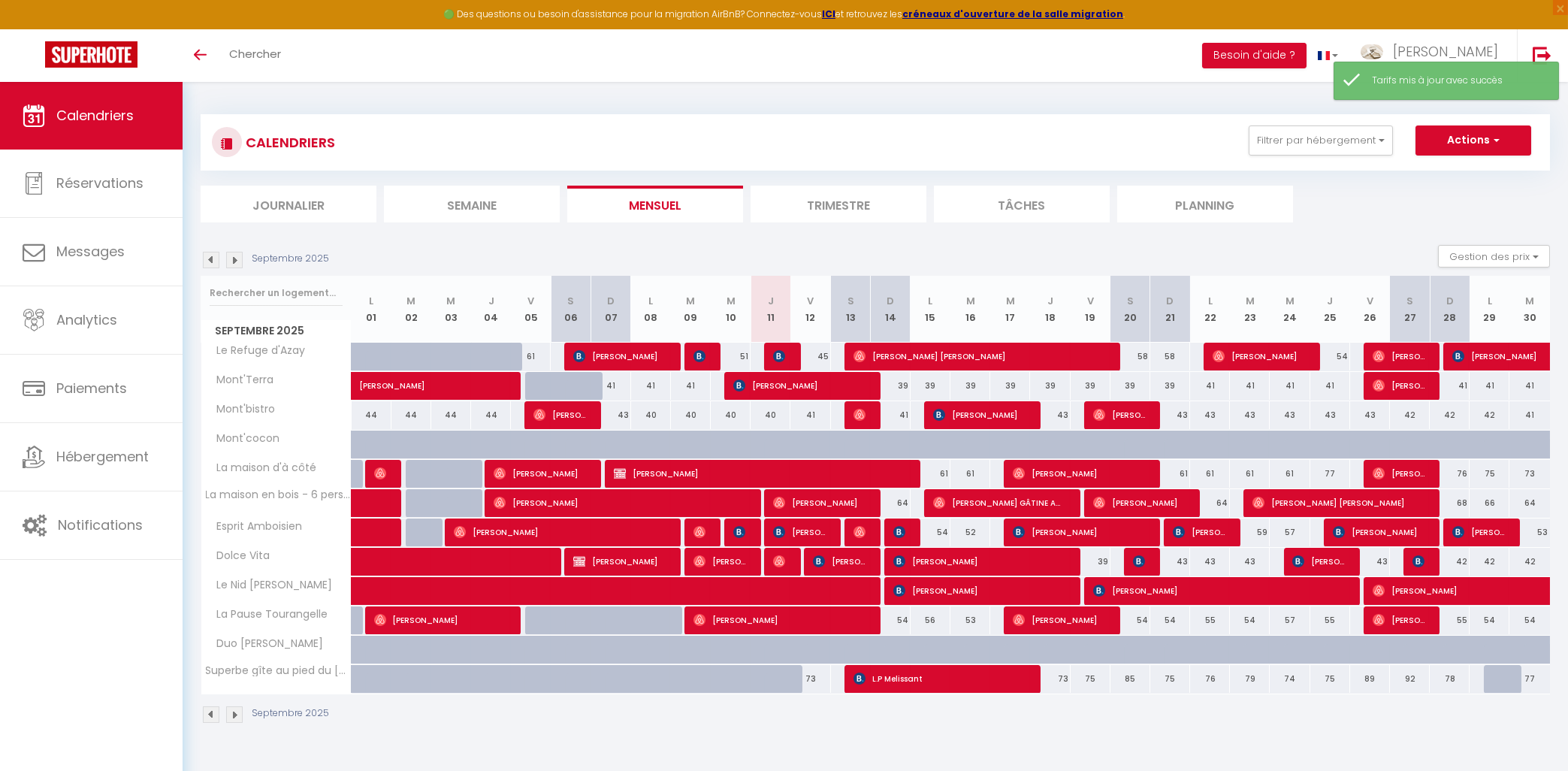
click at [1143, 355] on div "58" at bounding box center [1130, 356] width 40 height 28
type input "58"
type input "Sam 20 Septembre 2025"
type input "Dim 21 Septembre 2025"
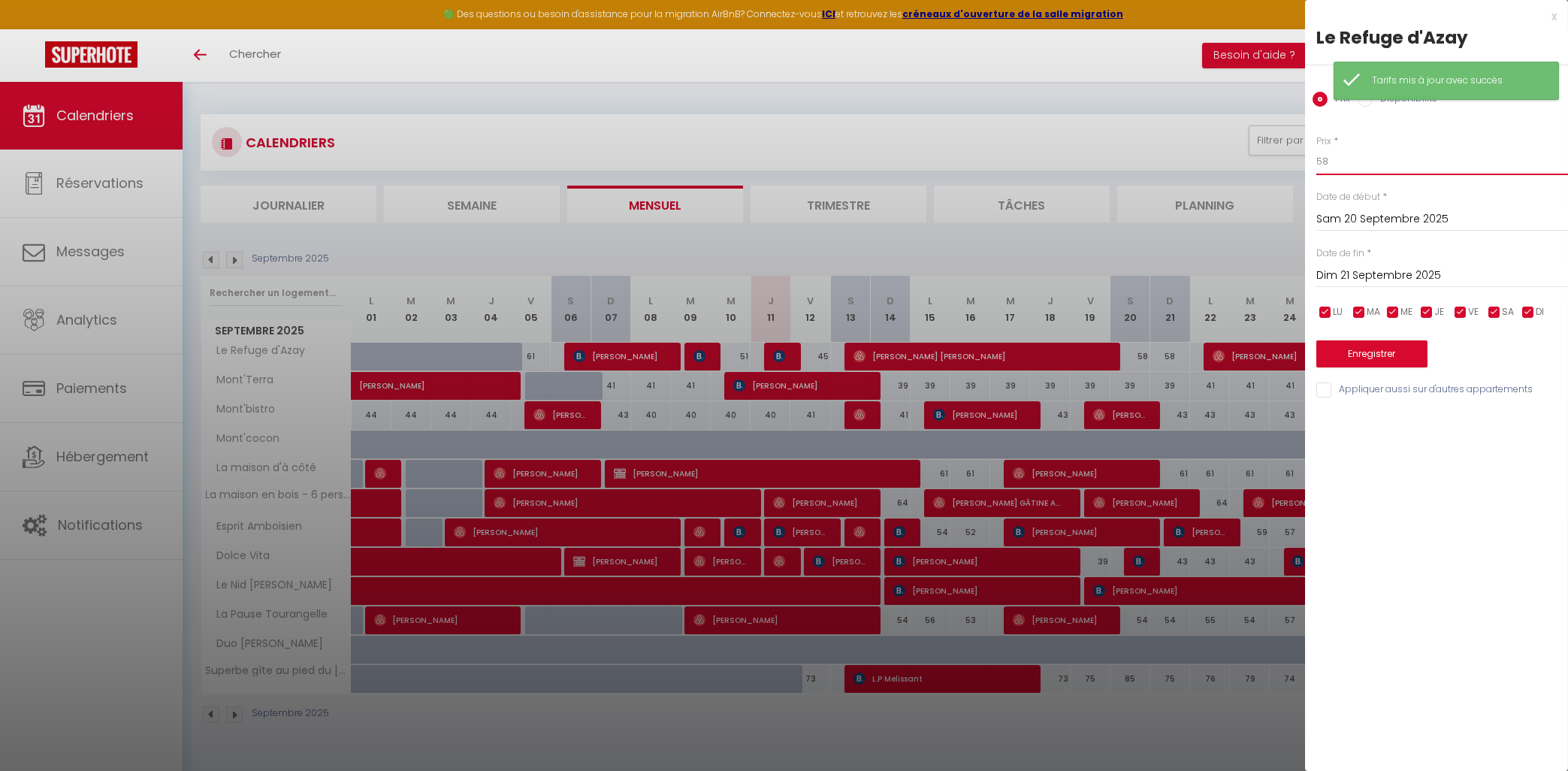
drag, startPoint x: 1341, startPoint y: 164, endPoint x: 1324, endPoint y: 163, distance: 17.0
click at [1324, 163] on input "58" at bounding box center [1442, 162] width 252 height 27
type input "53"
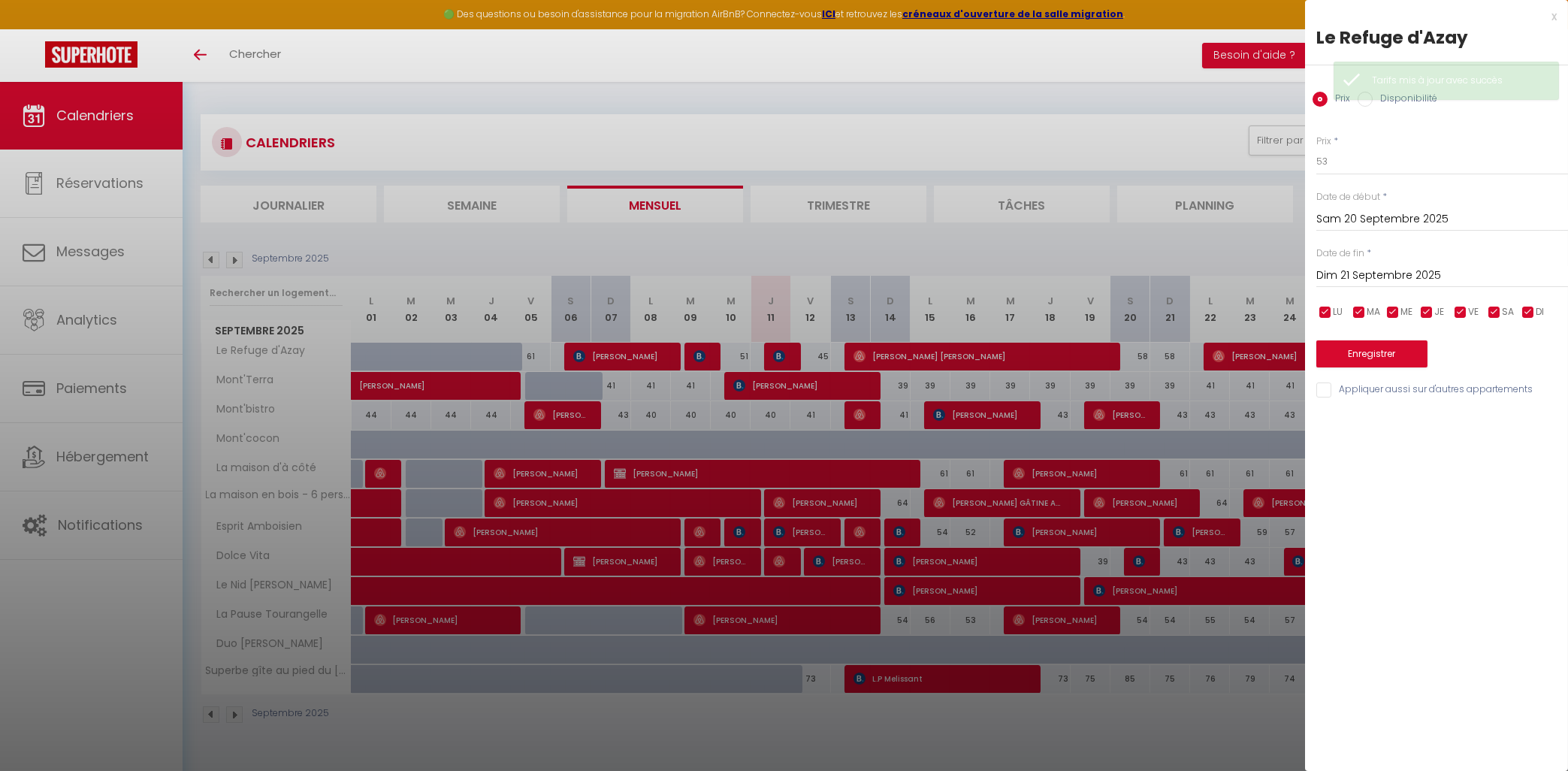
click at [1342, 282] on input "Dim 21 Septembre 2025" at bounding box center [1442, 276] width 252 height 20
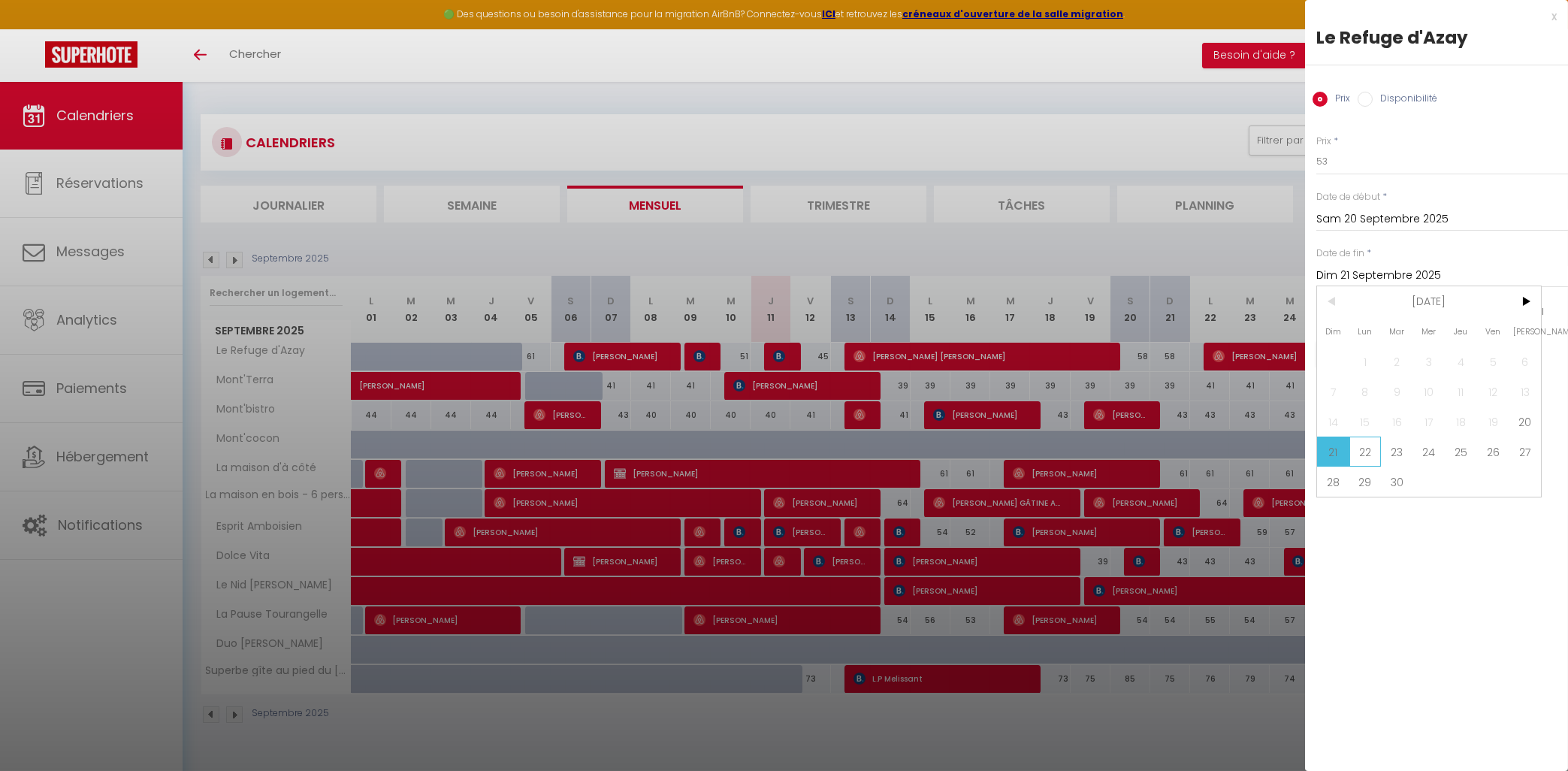
click at [1371, 459] on span "22" at bounding box center [1366, 452] width 32 height 30
type input "Lun 22 Septembre 2025"
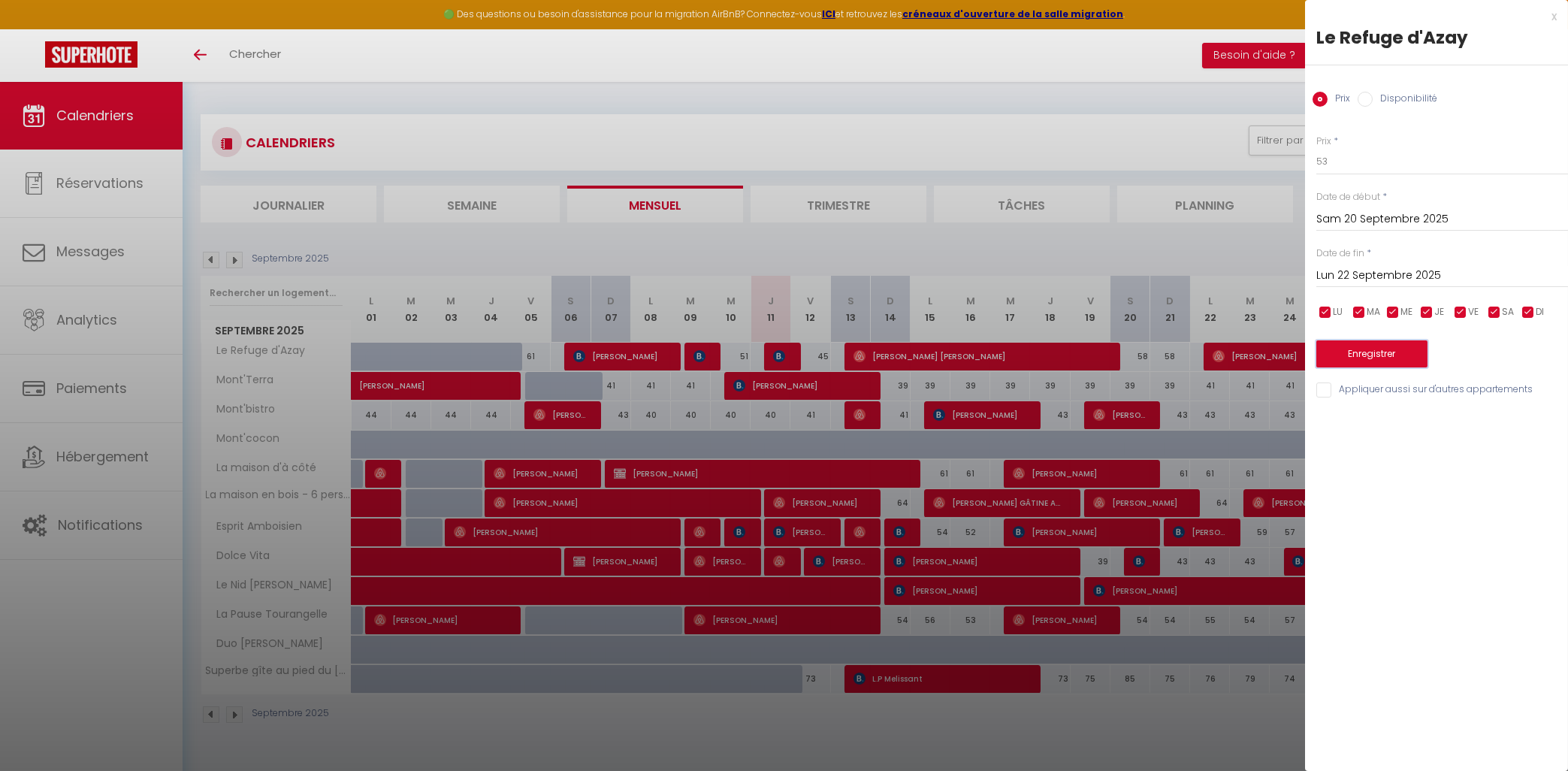
click at [1362, 360] on button "Enregistrer" at bounding box center [1372, 354] width 111 height 27
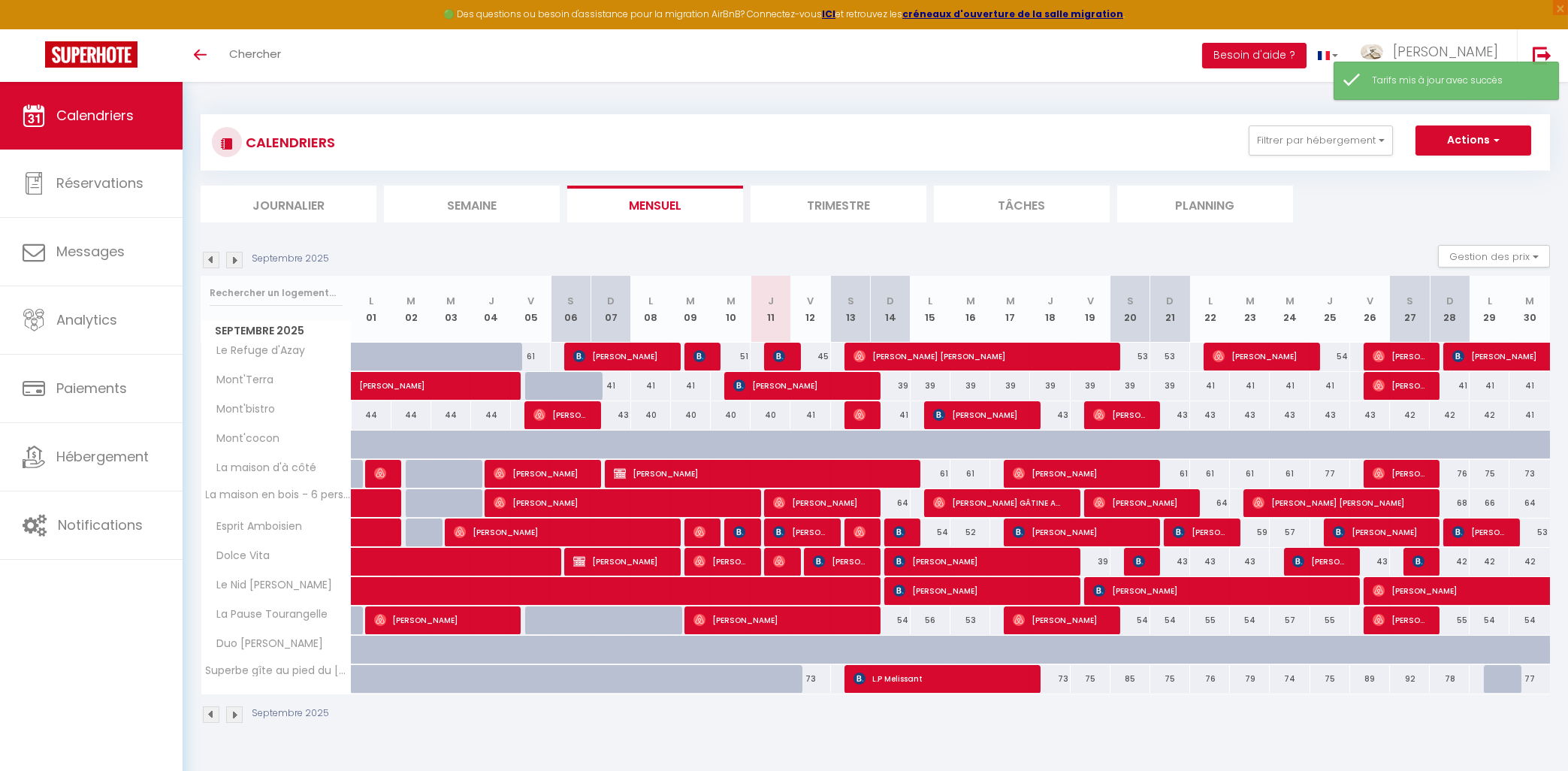
click at [1336, 359] on div "54" at bounding box center [1330, 356] width 40 height 28
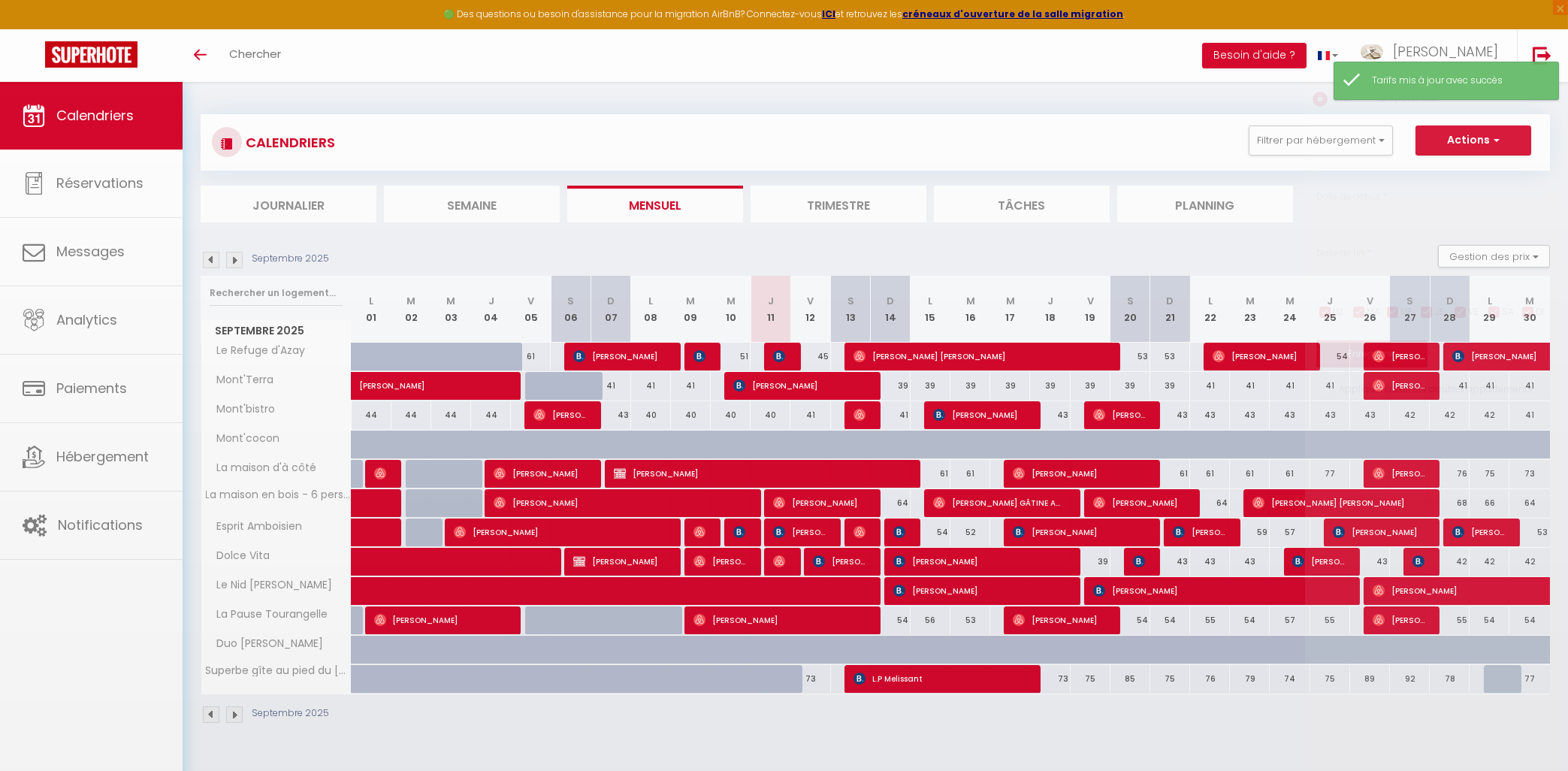
type input "54"
type input "Jeu 25 Septembre 2025"
type input "Ven 26 Septembre 2025"
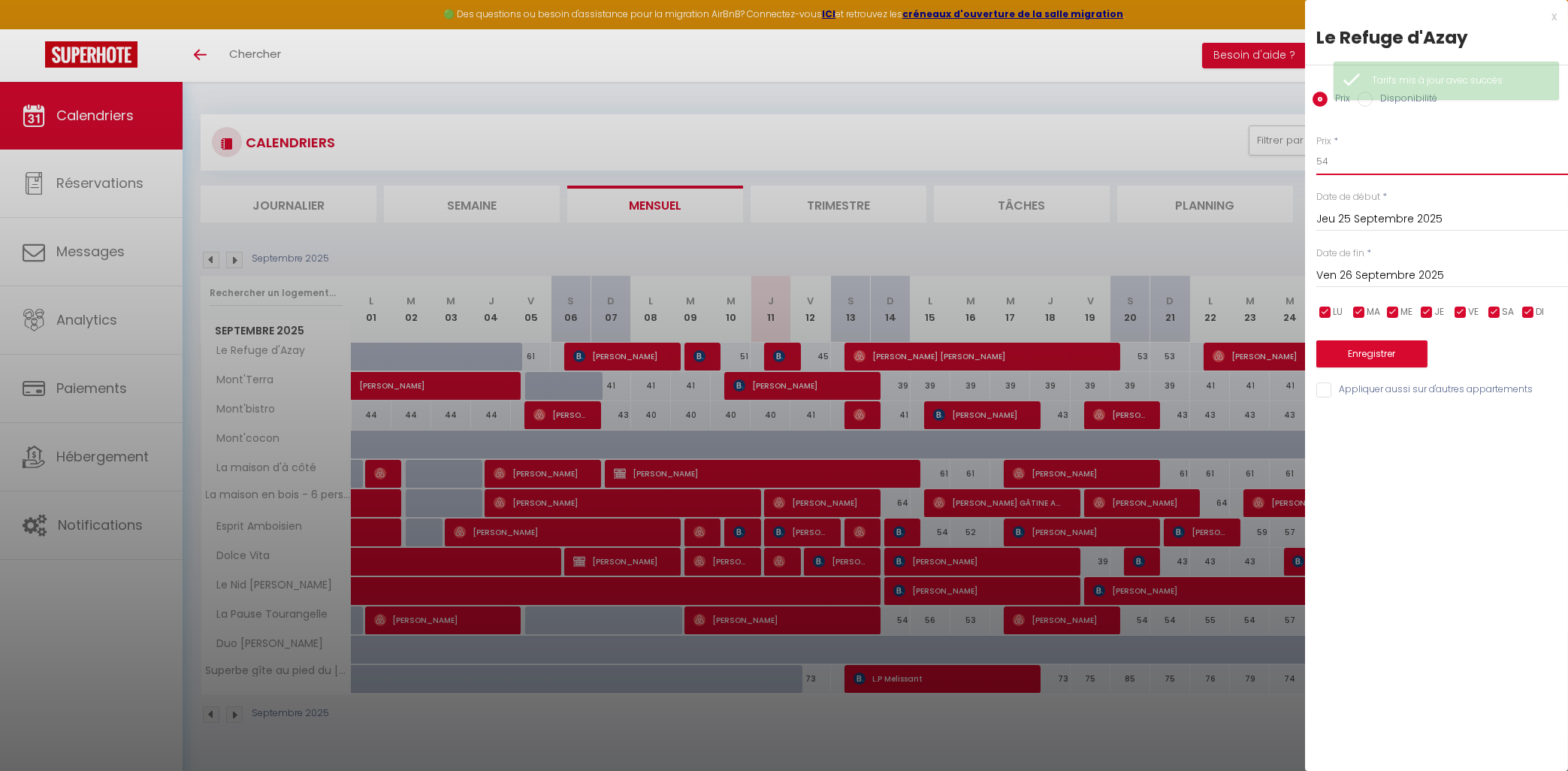
click at [1324, 156] on input "54" at bounding box center [1442, 162] width 252 height 27
type input "50"
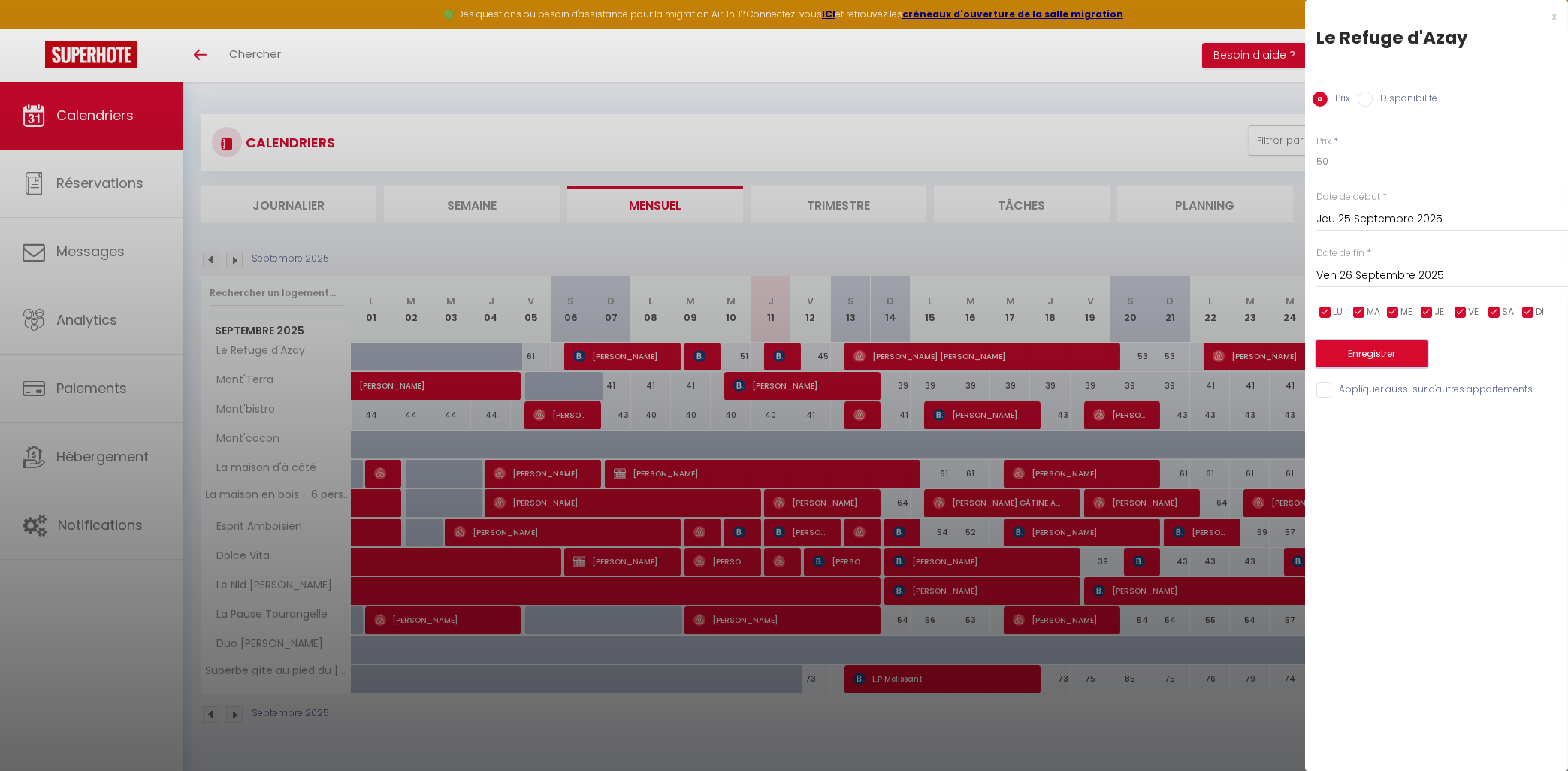
click at [1357, 355] on button "Enregistrer" at bounding box center [1372, 354] width 111 height 27
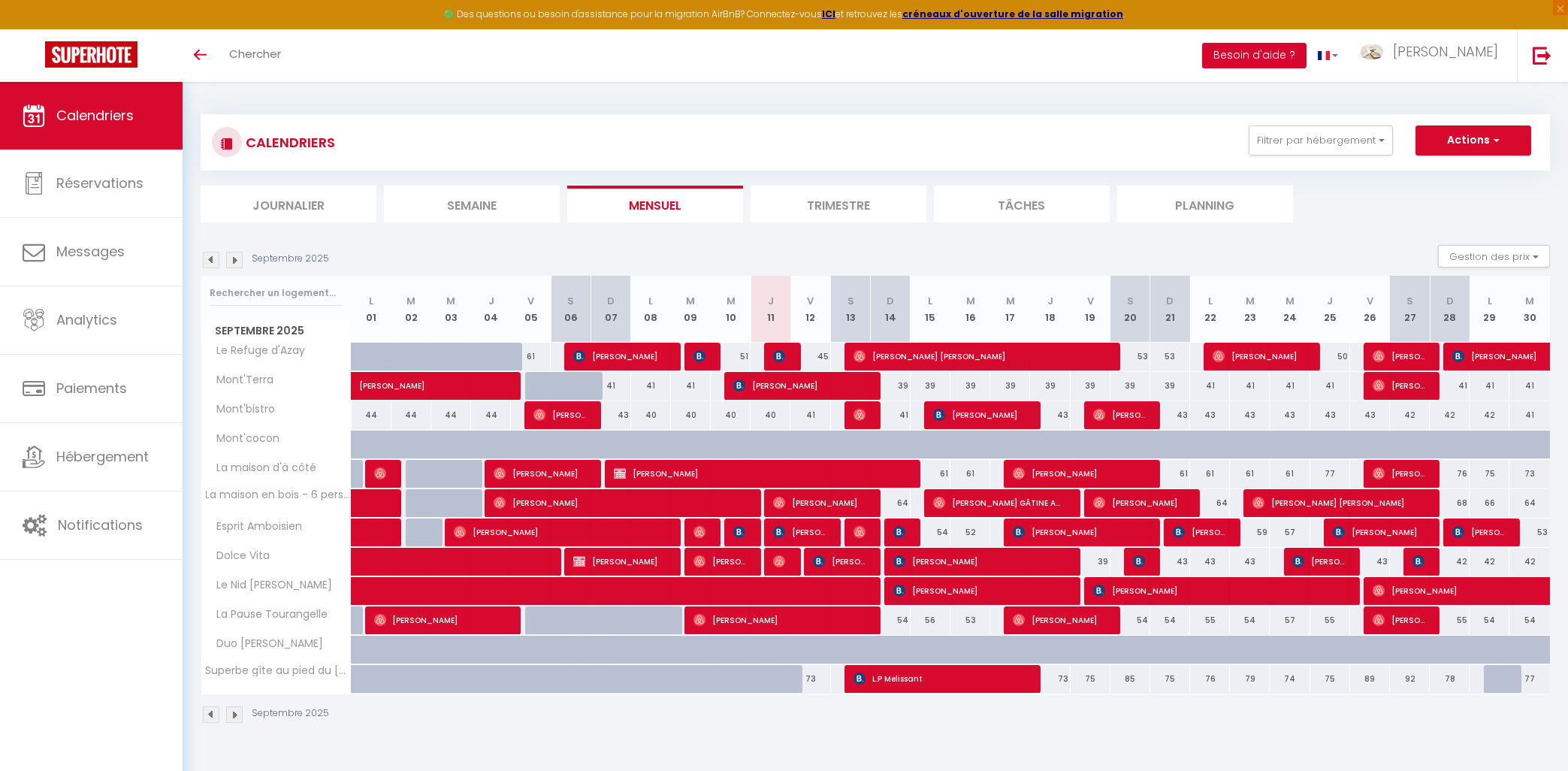
click at [1307, 54] on button "Besoin d'aide ?" at bounding box center [1254, 55] width 104 height 26
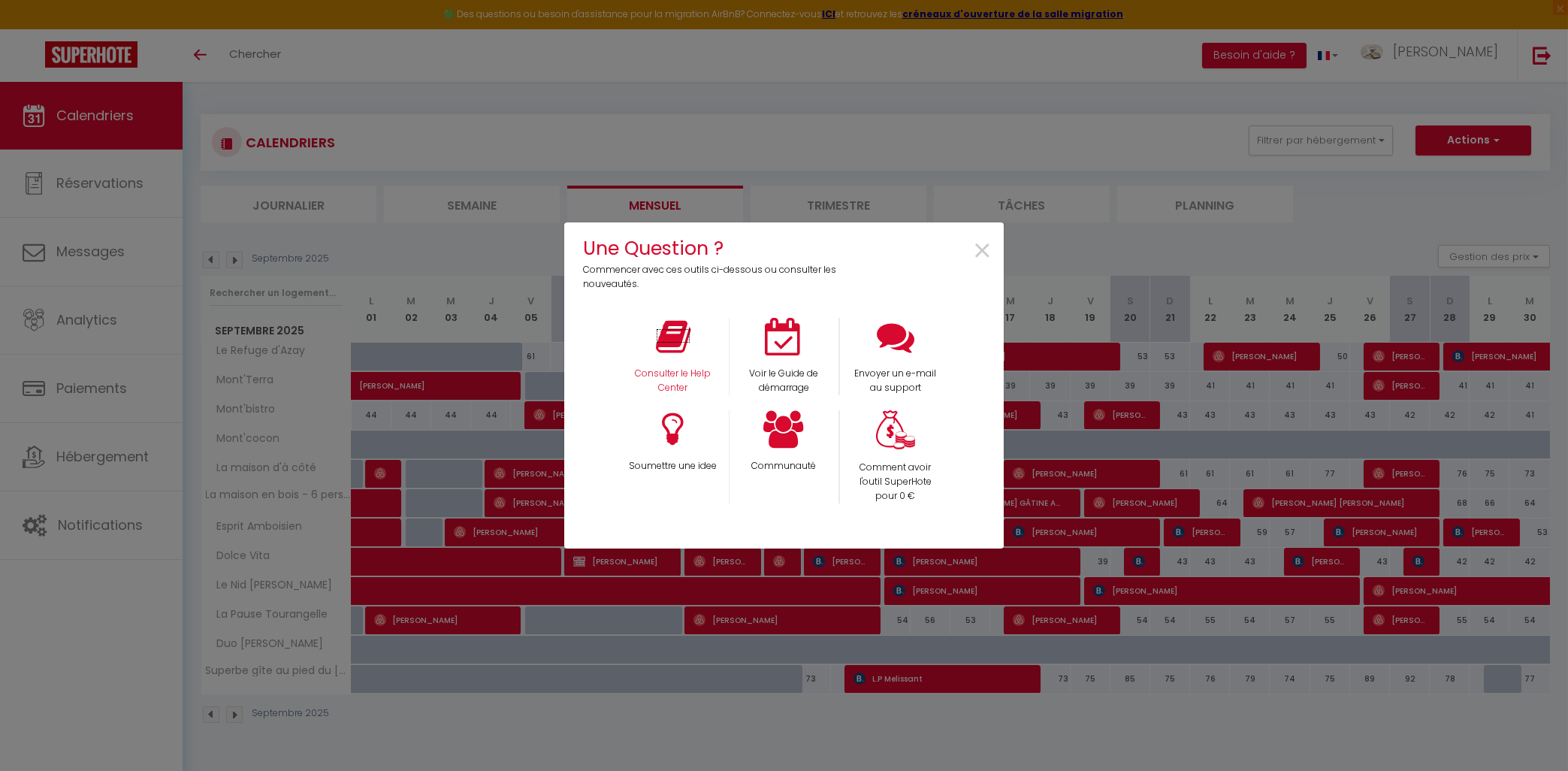
click at [674, 336] on icon at bounding box center [673, 336] width 35 height 37
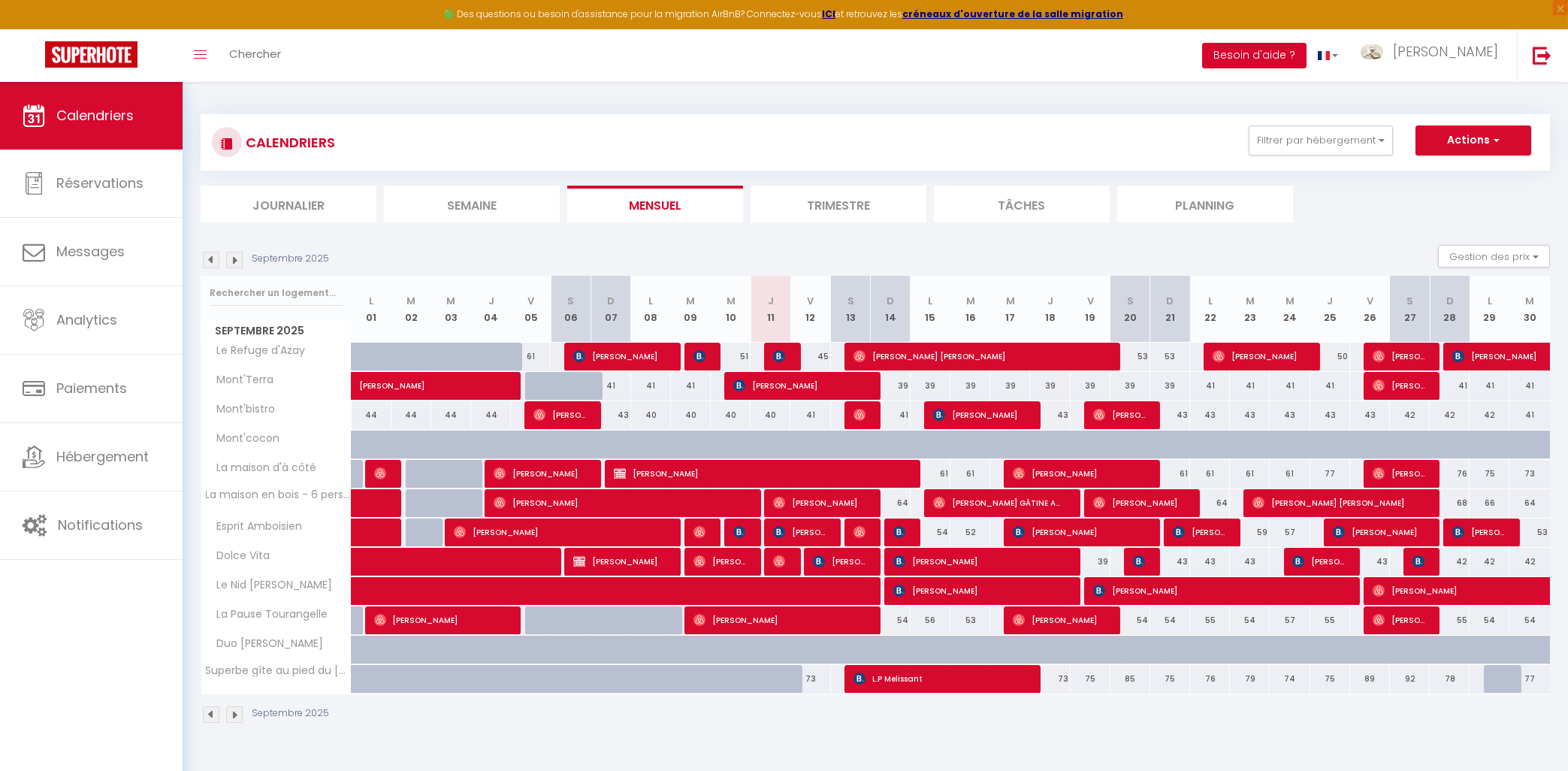
click at [1307, 50] on button "Besoin d'aide ?" at bounding box center [1254, 55] width 104 height 26
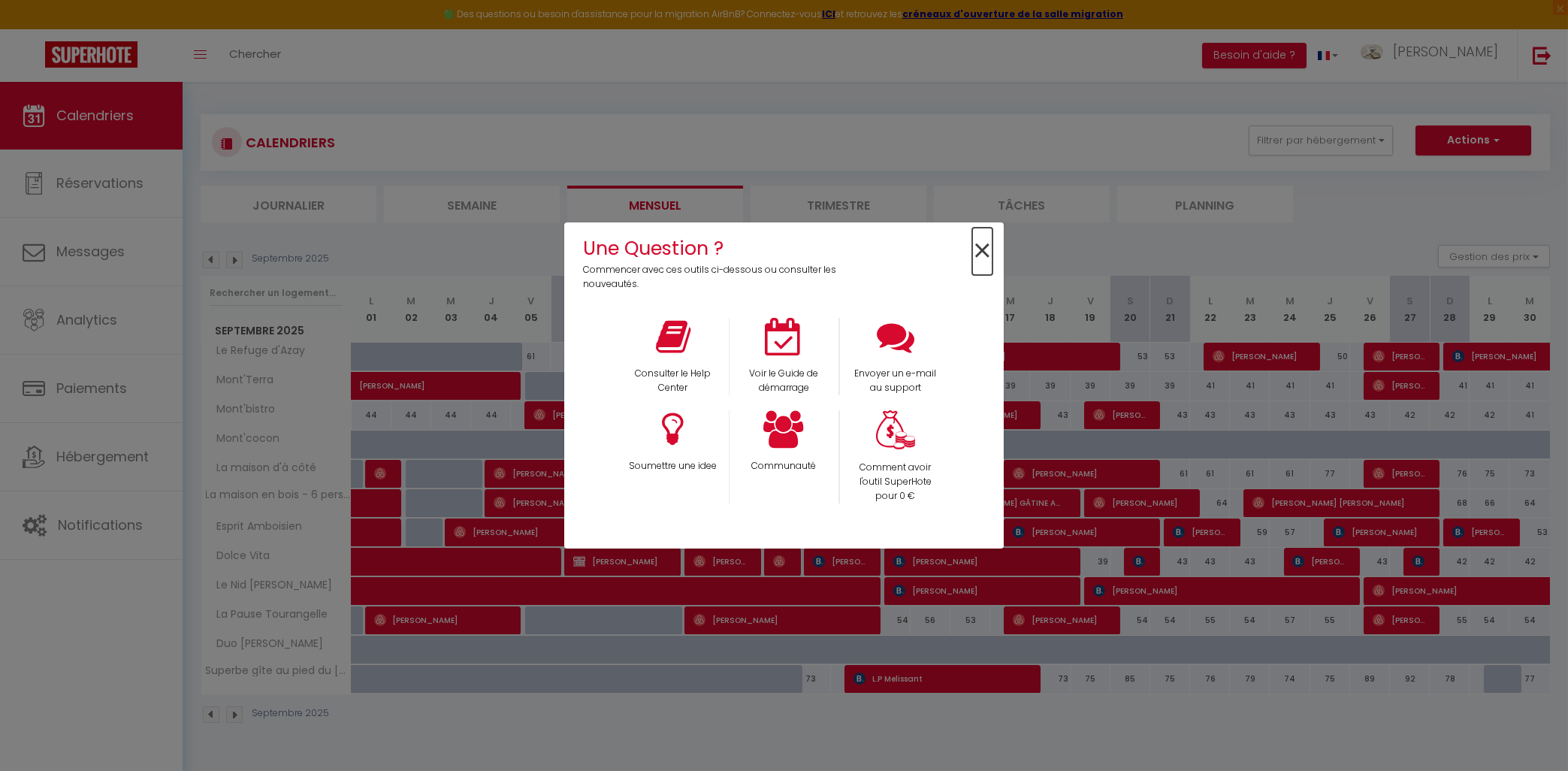
click at [980, 253] on span "×" at bounding box center [982, 251] width 21 height 47
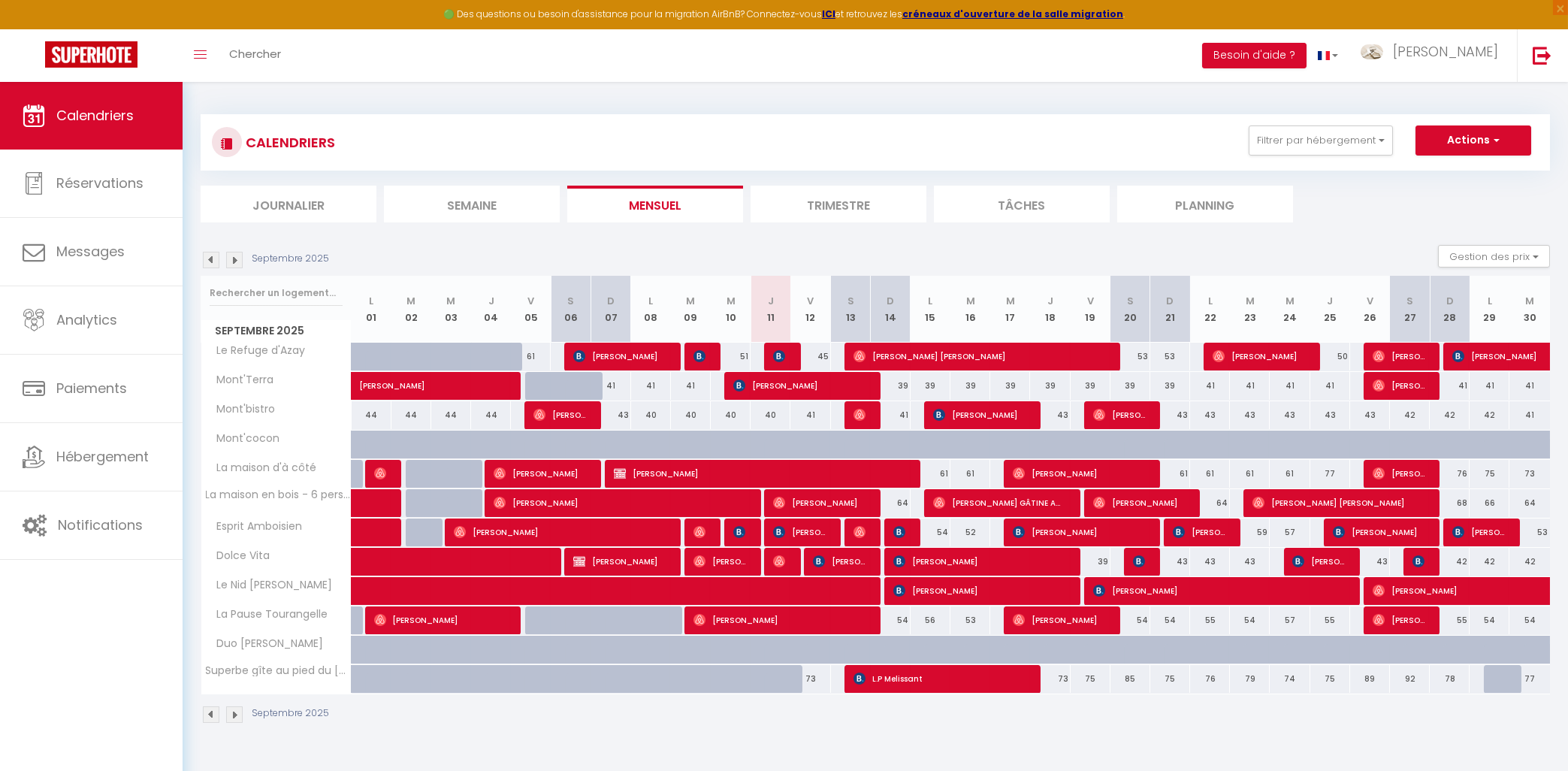
click at [943, 675] on span "L.P Melissant" at bounding box center [940, 679] width 173 height 29
select select "OK"
select select "KO"
select select "1"
select select "0"
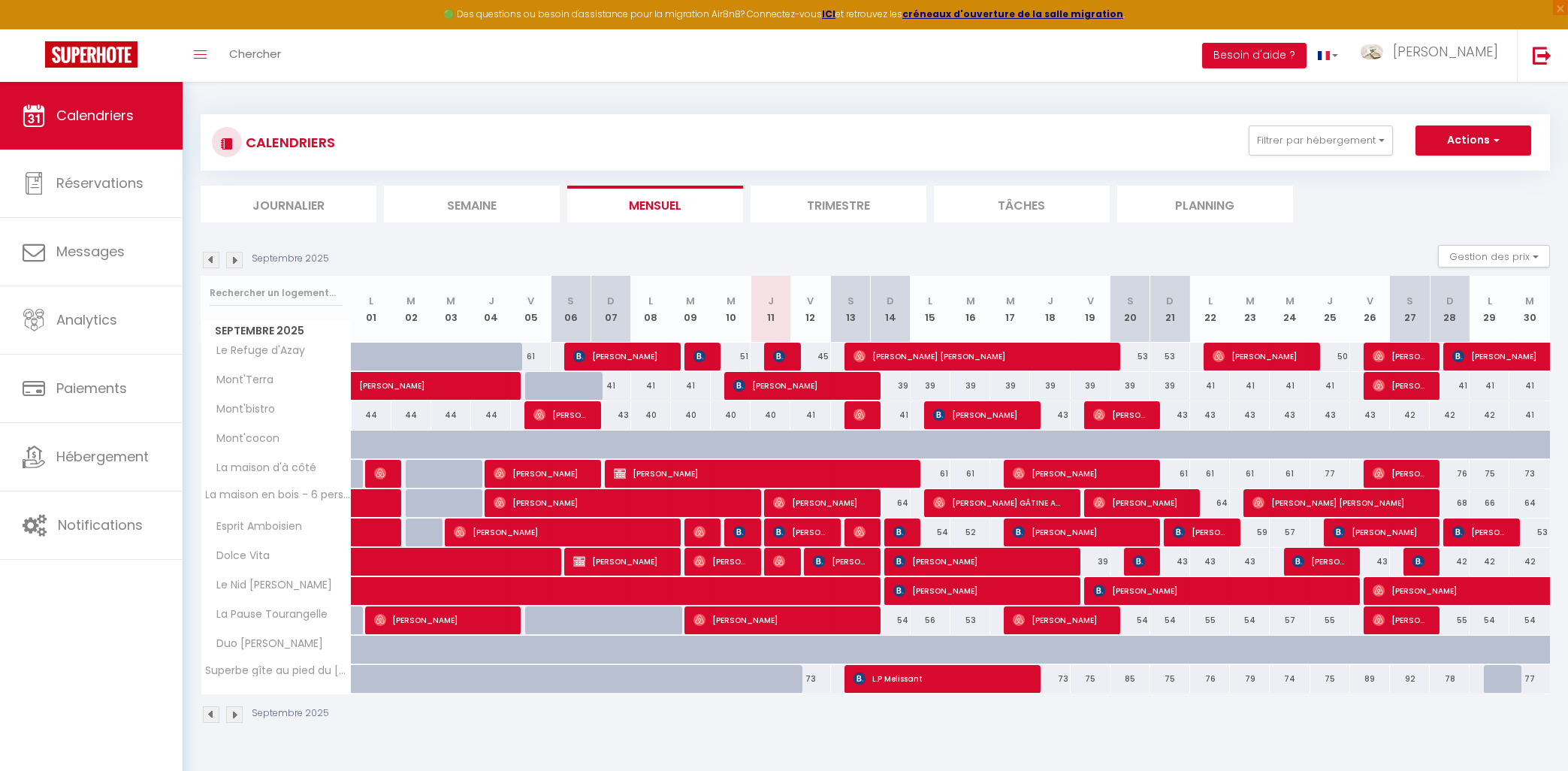
select select "1"
select select
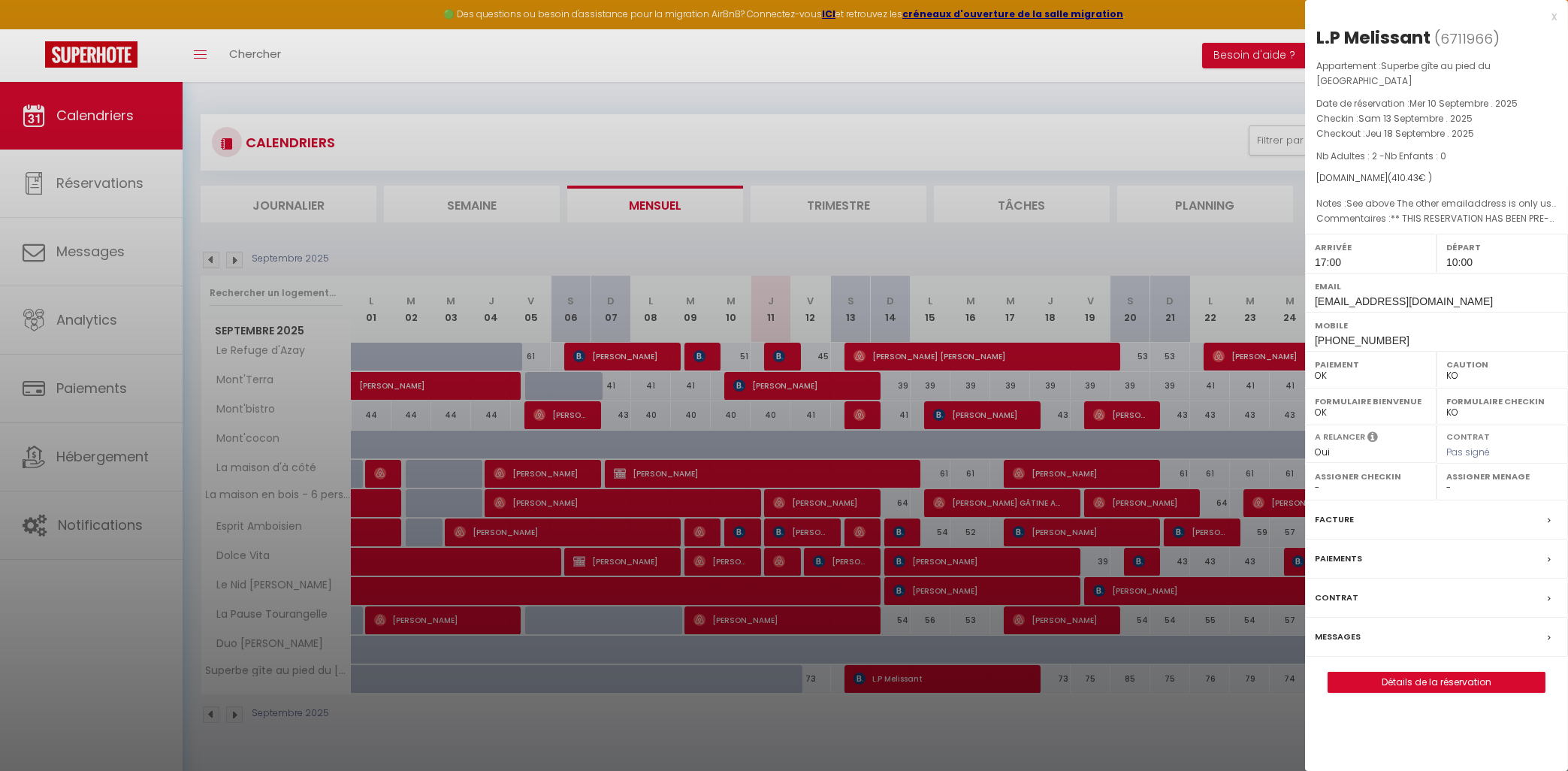
click at [1338, 645] on label "Messages" at bounding box center [1337, 637] width 45 height 16
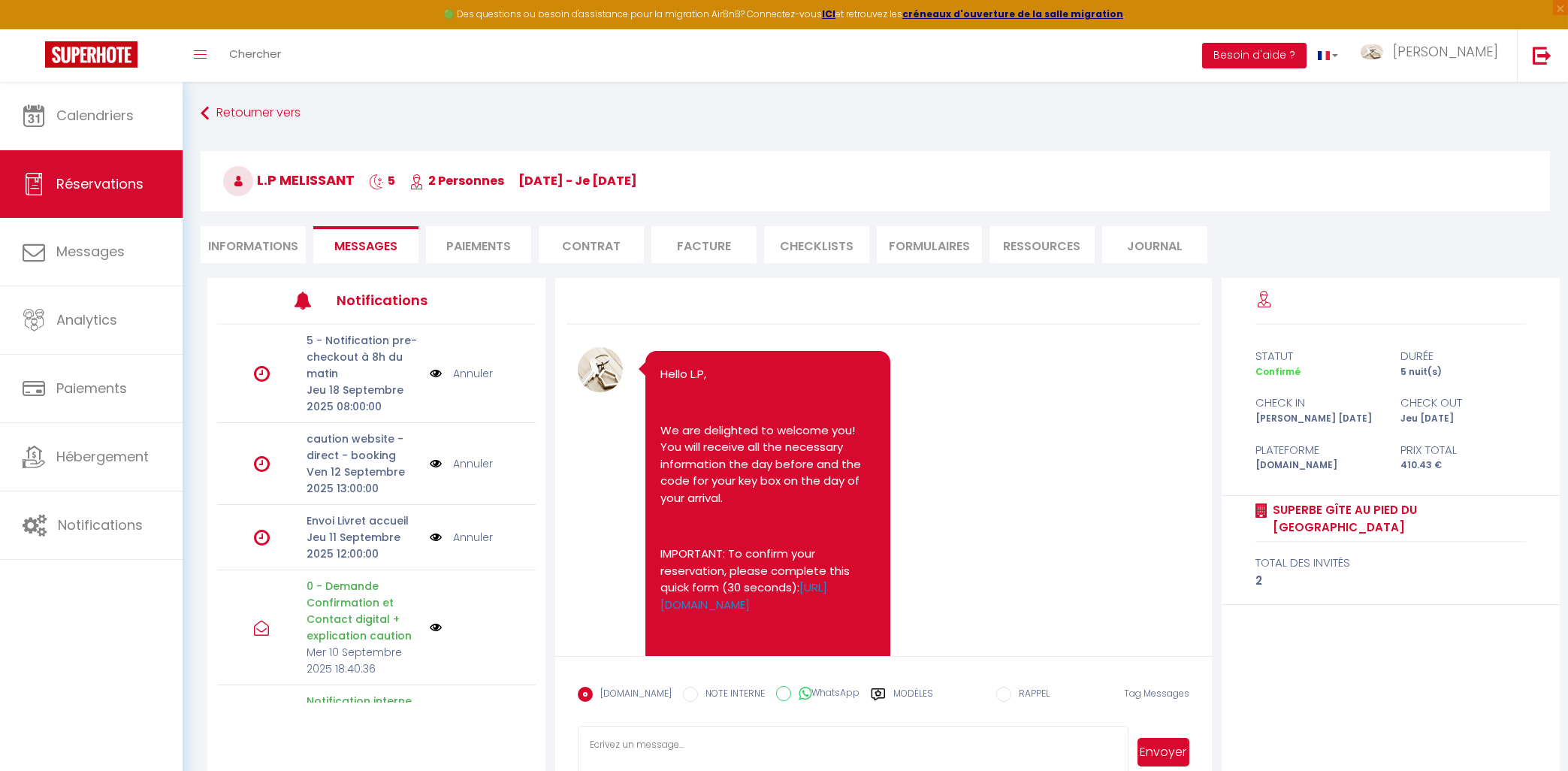
scroll to position [369, 0]
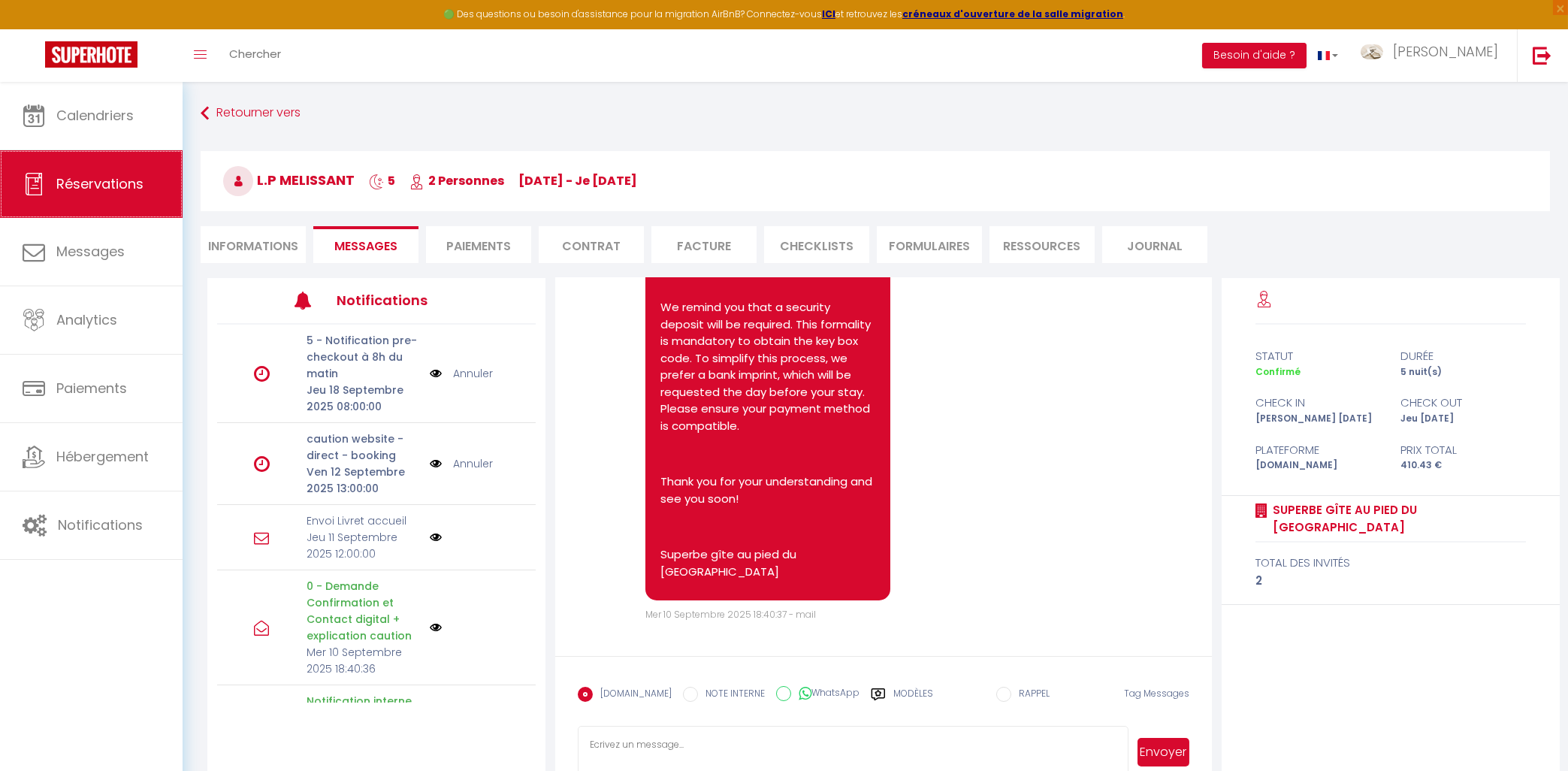
click at [115, 188] on span "Réservations" at bounding box center [100, 183] width 87 height 19
select select "not_cancelled"
